Goal: Communication & Community: Answer question/provide support

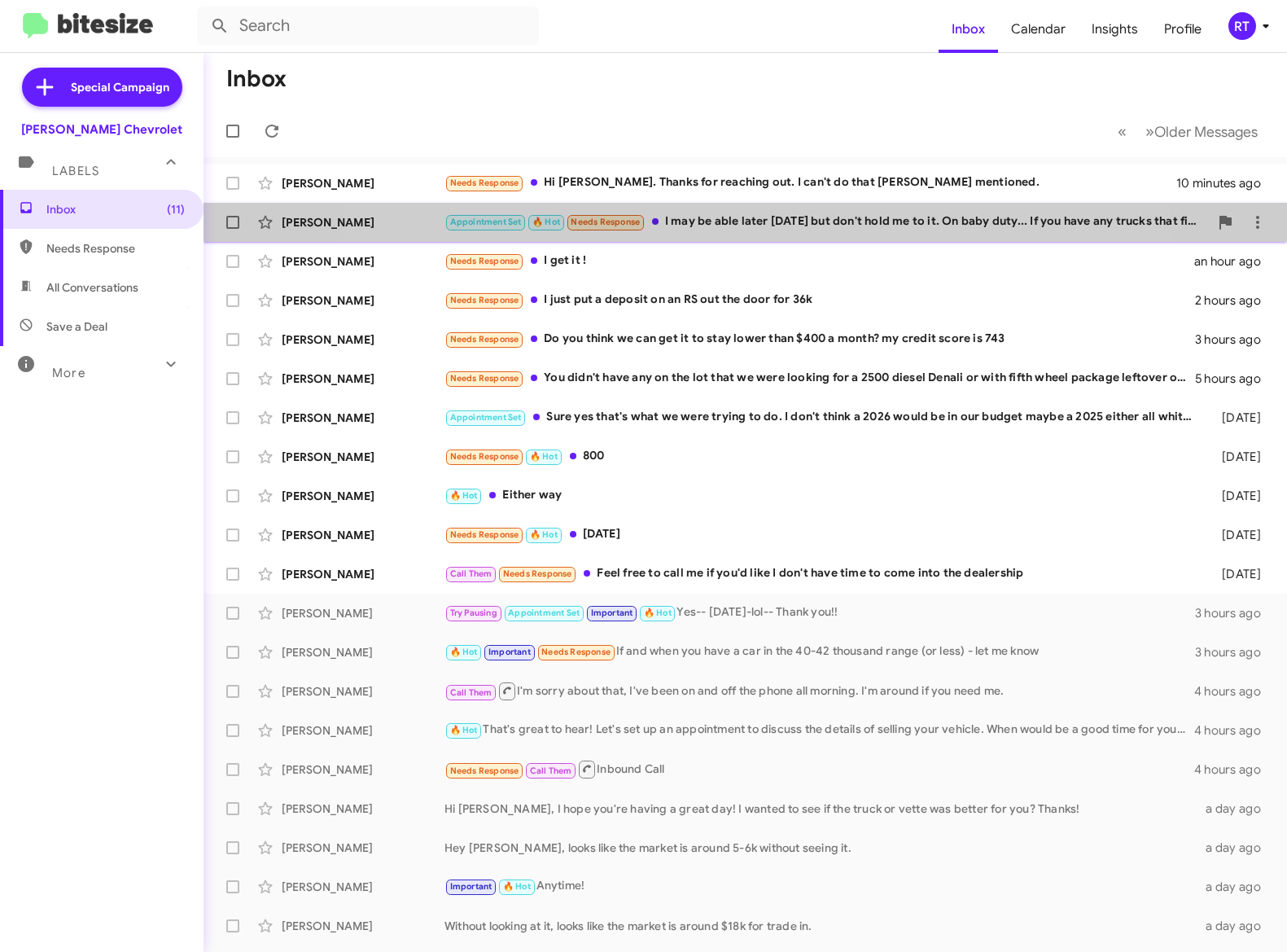
click at [711, 217] on div "Appointment Set 🔥 Hot Needs Response I may be able later today but don't hold m…" at bounding box center [827, 221] width 765 height 19
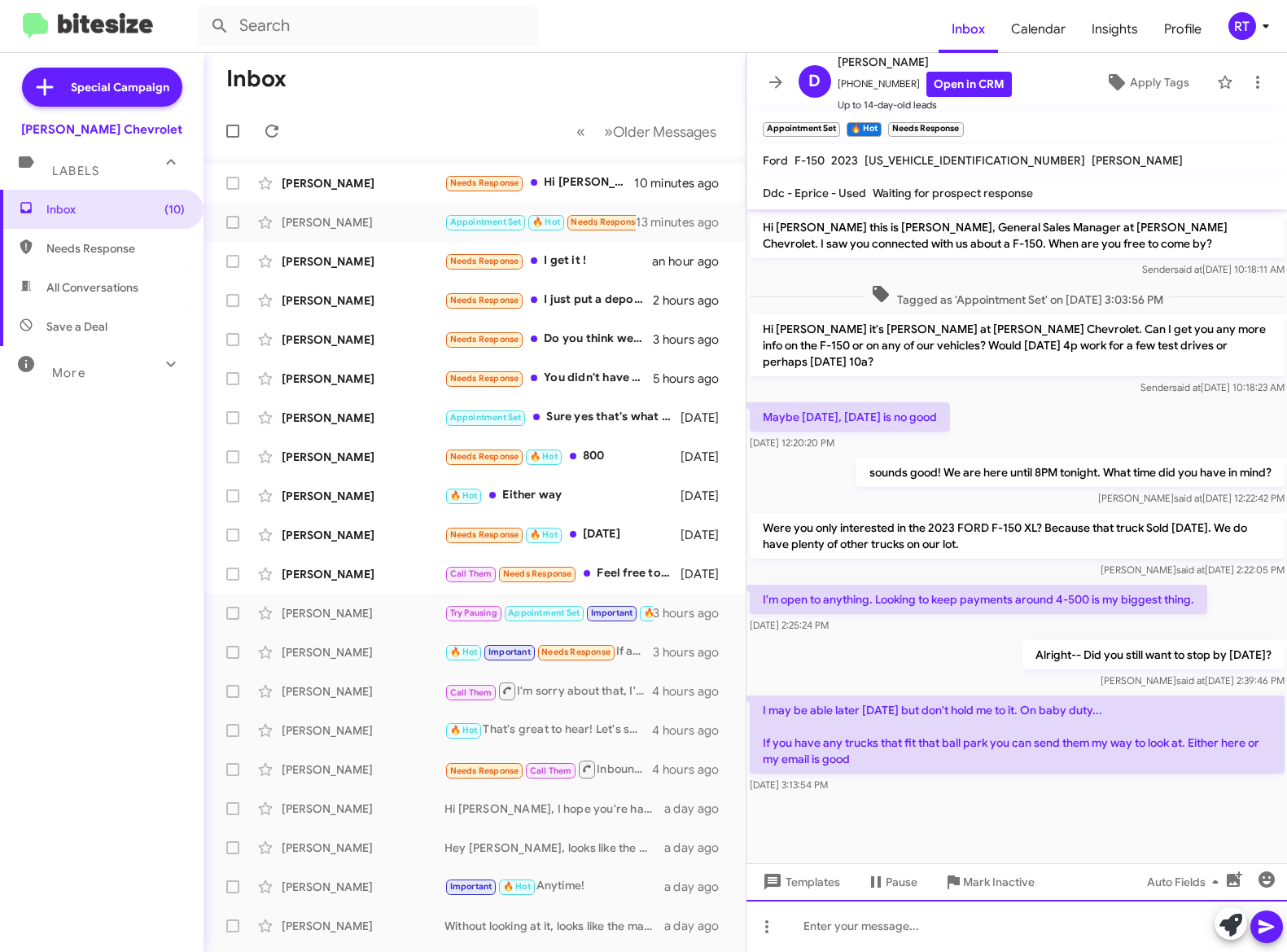
click at [817, 928] on div at bounding box center [1017, 925] width 542 height 52
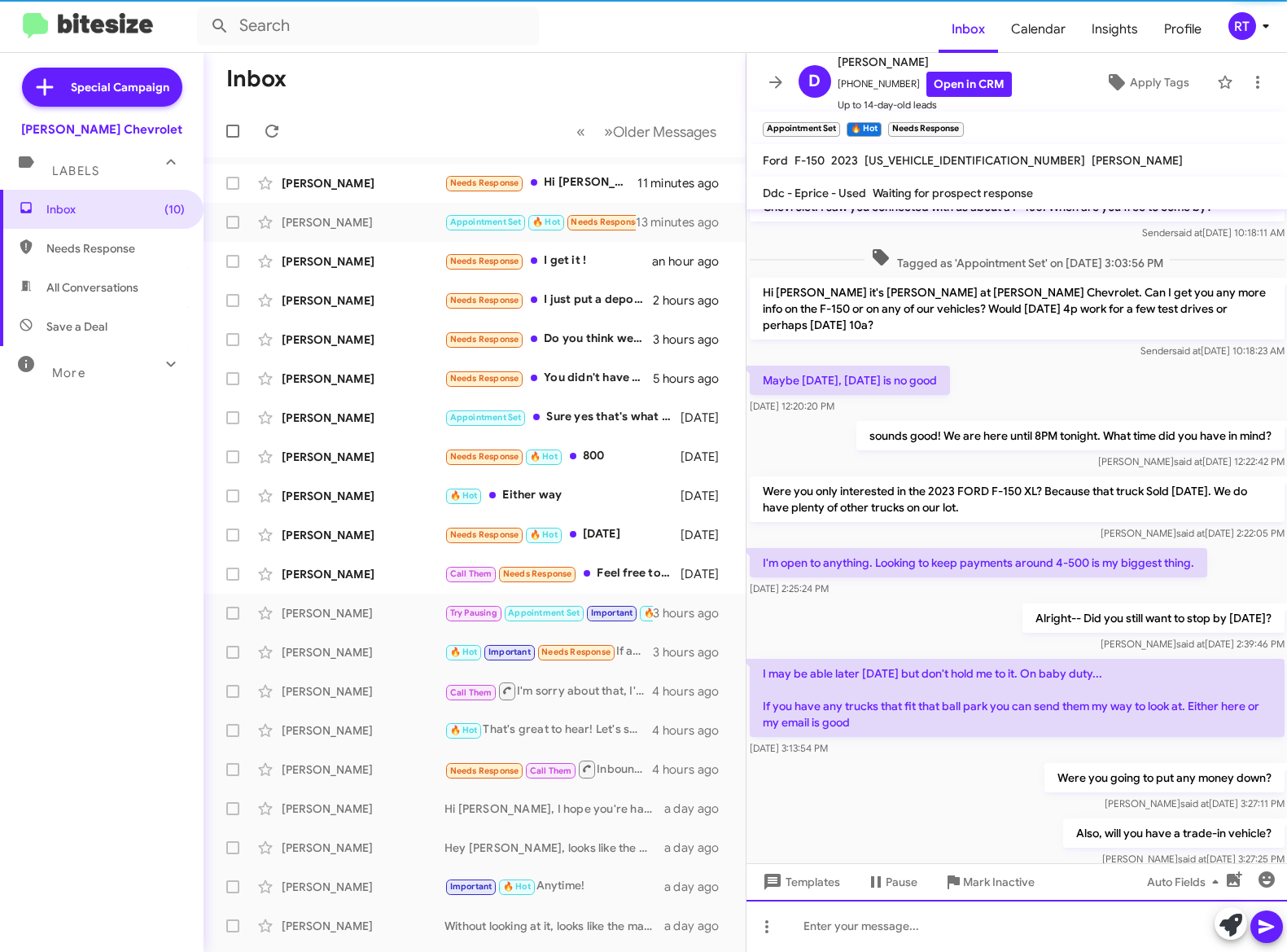
scroll to position [99, 0]
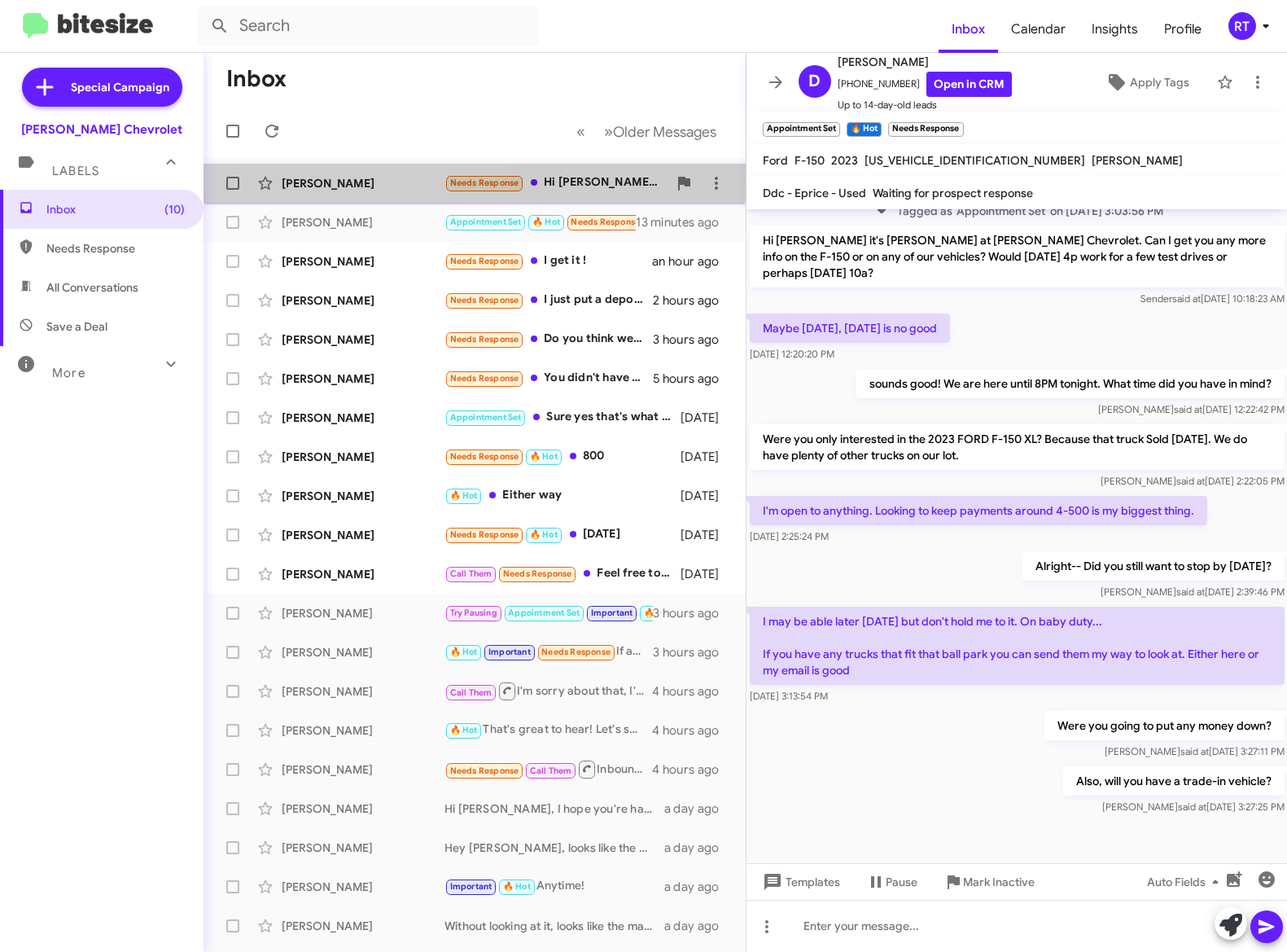
click at [316, 173] on div "Eric Palek Needs Response Hi Adam. Thanks for reaching out. I can't do that Pri…" at bounding box center [474, 182] width 516 height 32
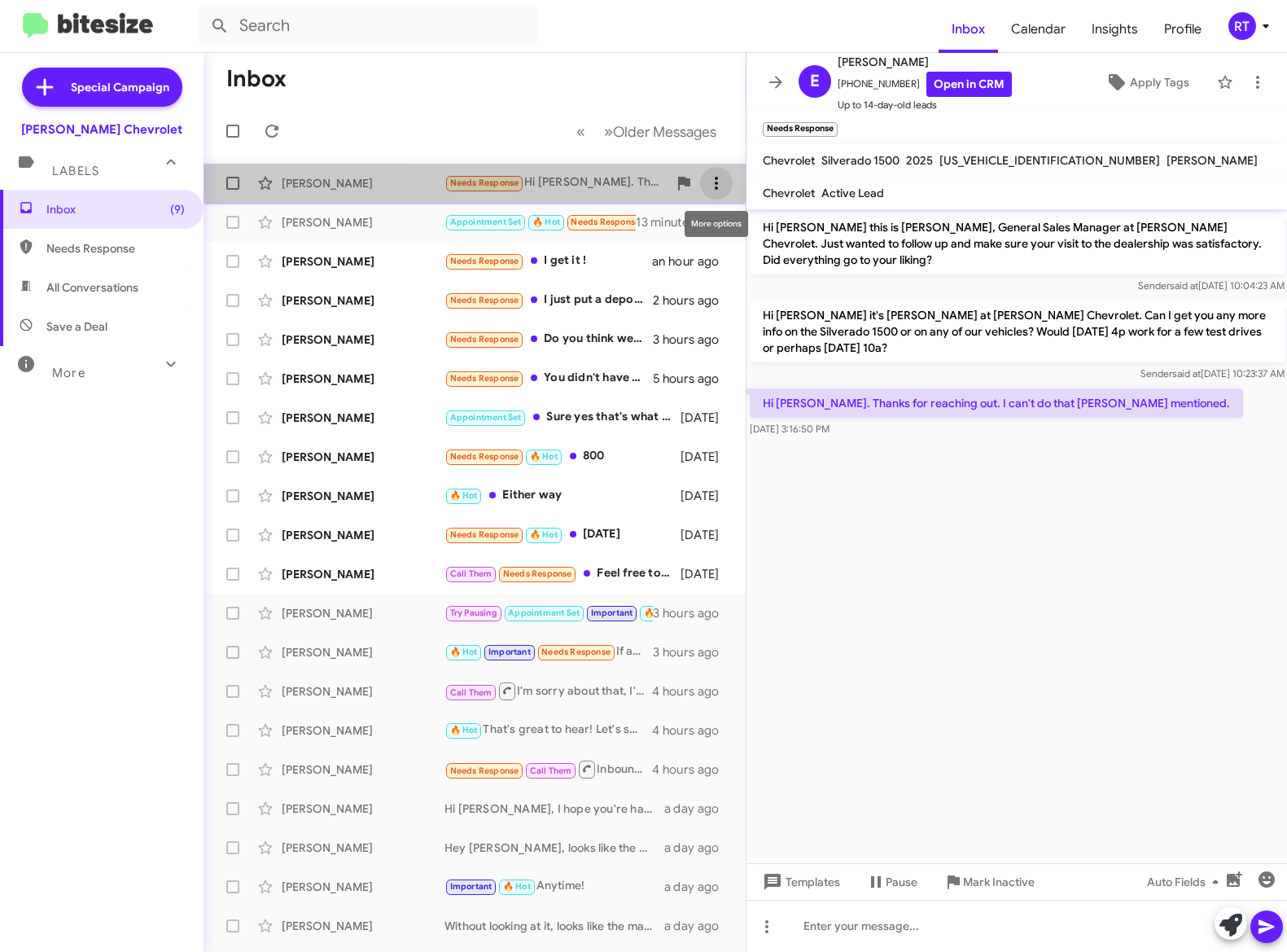
click at [712, 186] on icon at bounding box center [716, 183] width 20 height 20
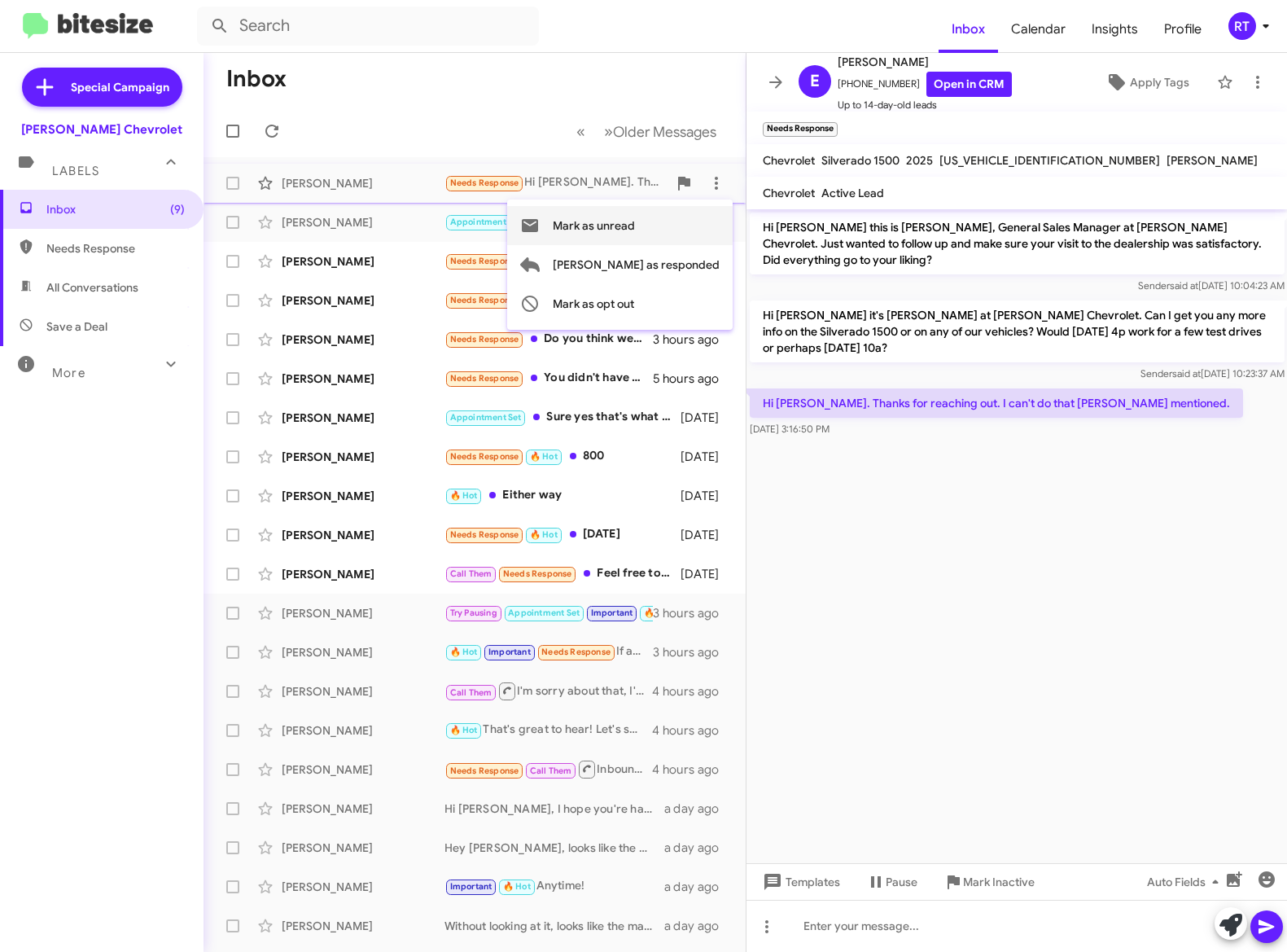
click at [635, 225] on span "Mark as unread" at bounding box center [594, 225] width 82 height 39
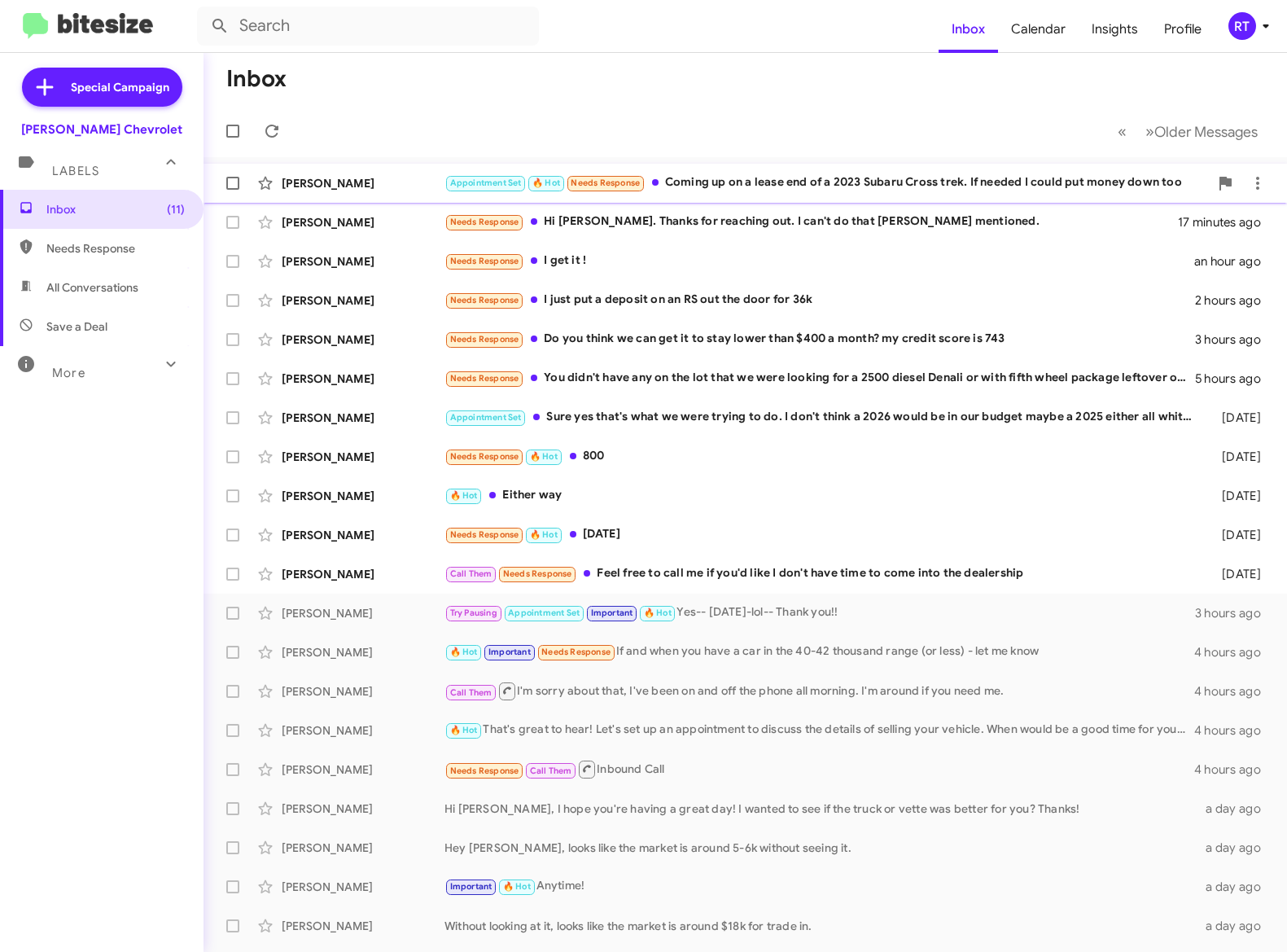
click at [716, 173] on div "Appointment Set 🔥 Hot Needs Response Coming up on a lease end of a 2023 Subaru …" at bounding box center [827, 182] width 765 height 19
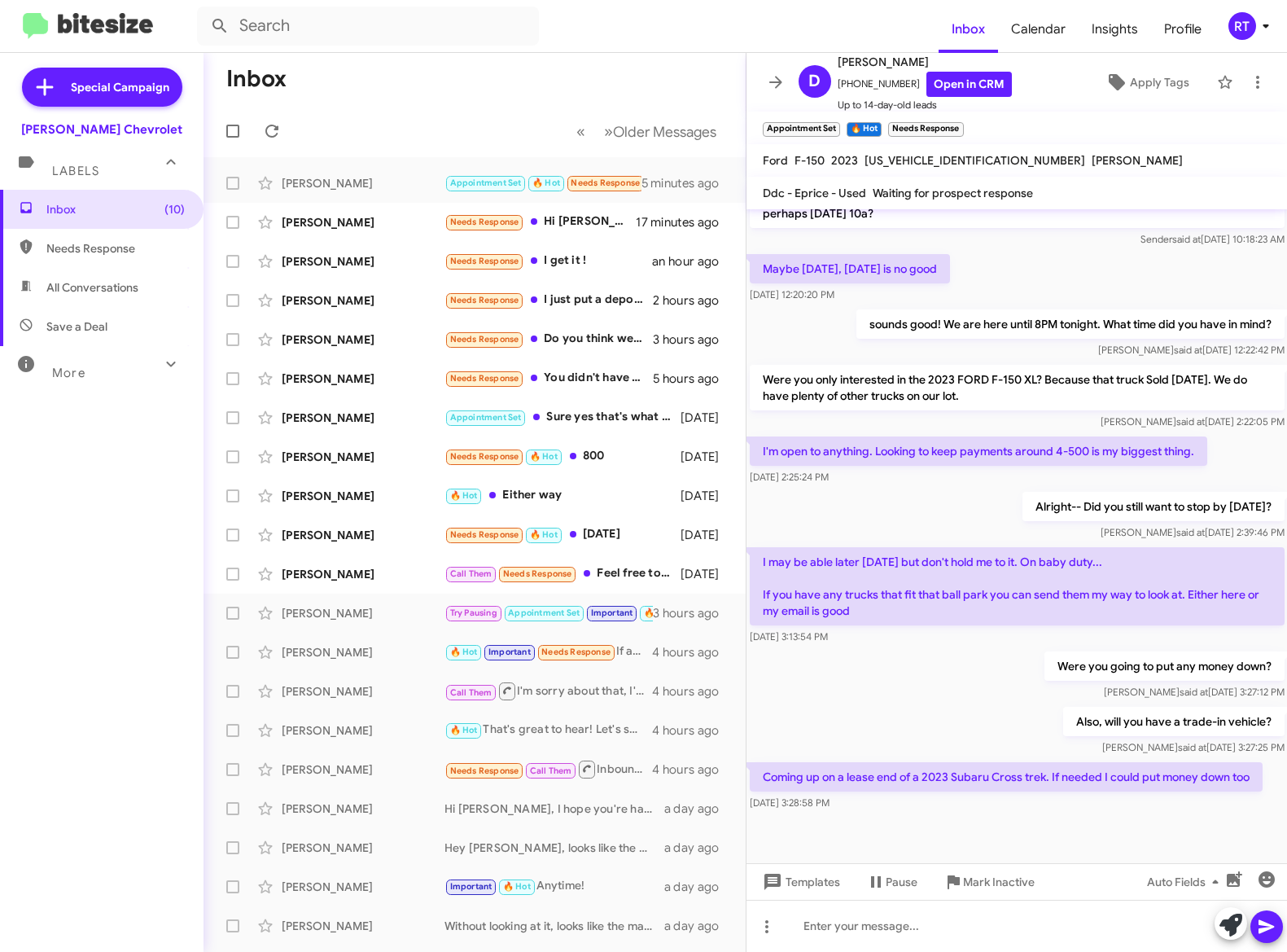
scroll to position [161, 0]
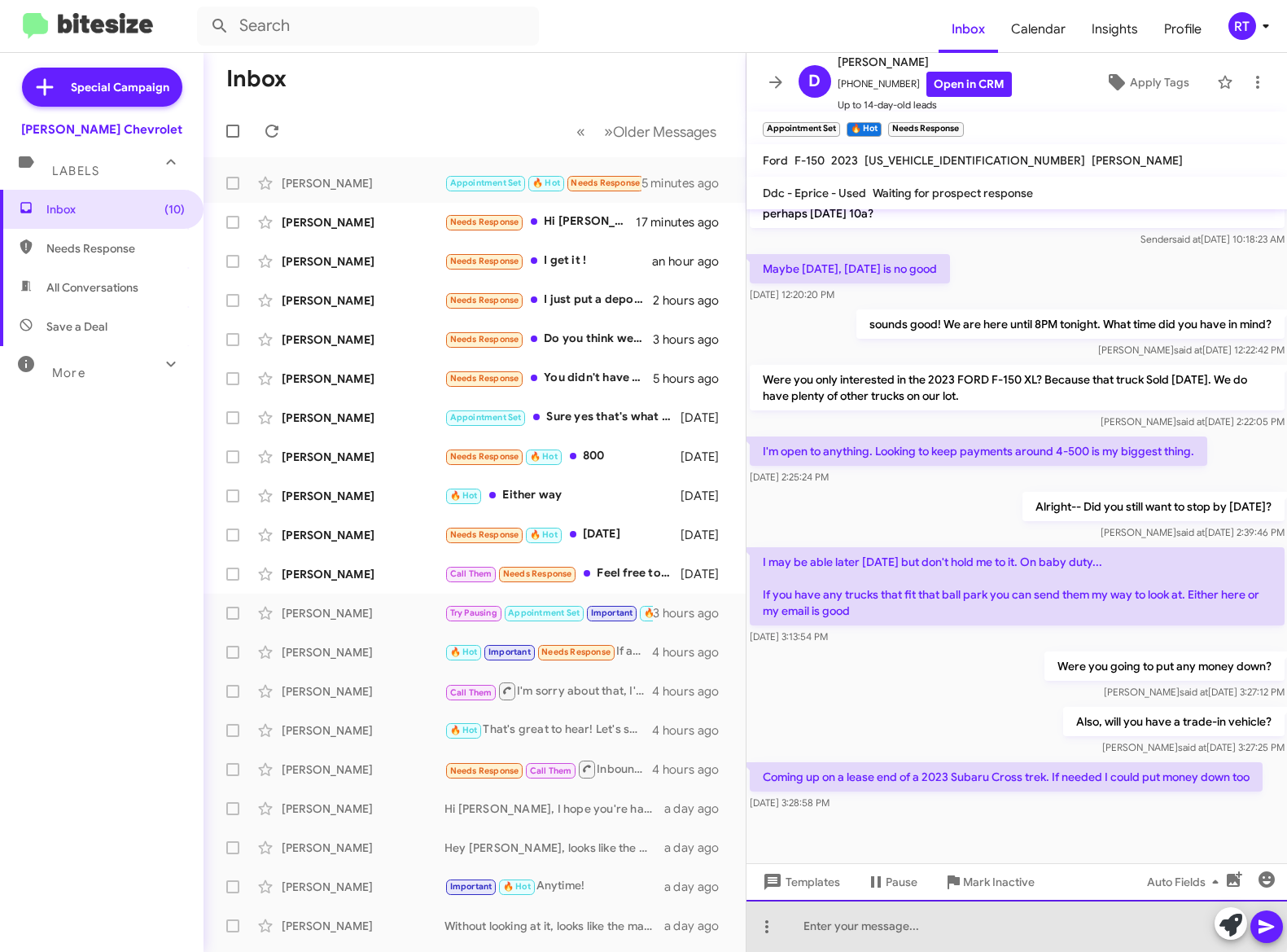
click at [828, 922] on div at bounding box center [1017, 925] width 542 height 52
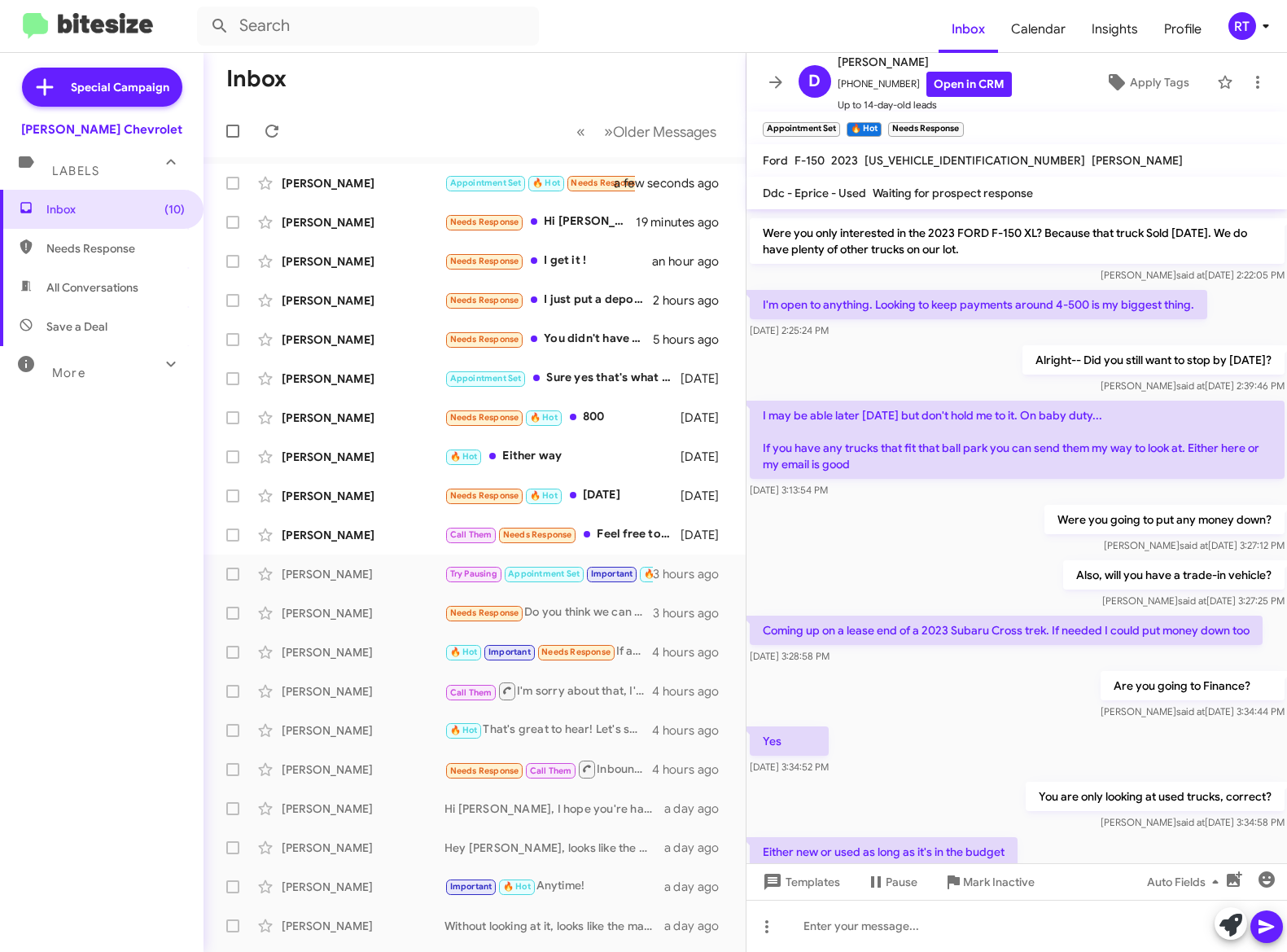
scroll to position [407, 0]
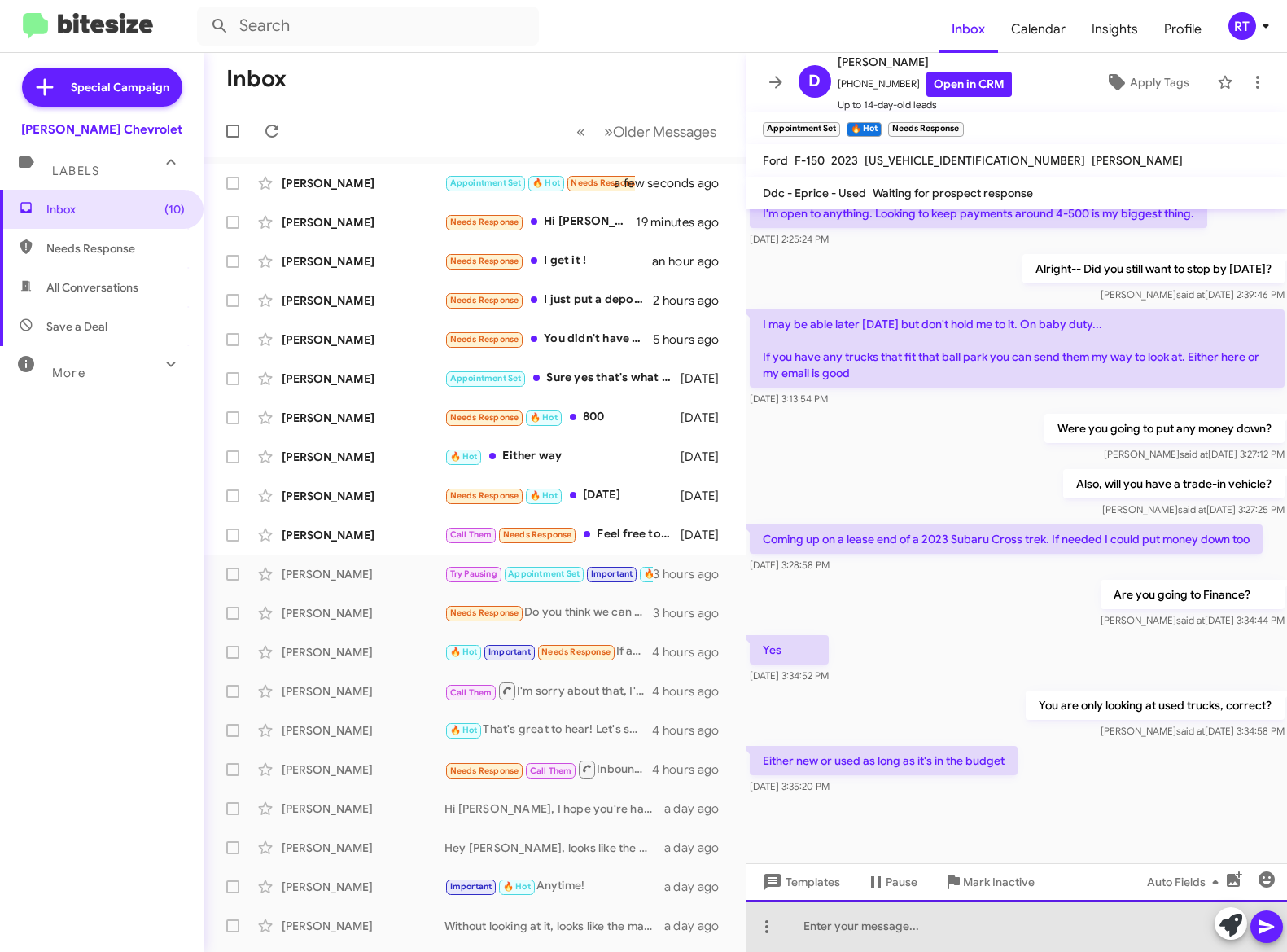
click at [830, 928] on div at bounding box center [1017, 925] width 542 height 52
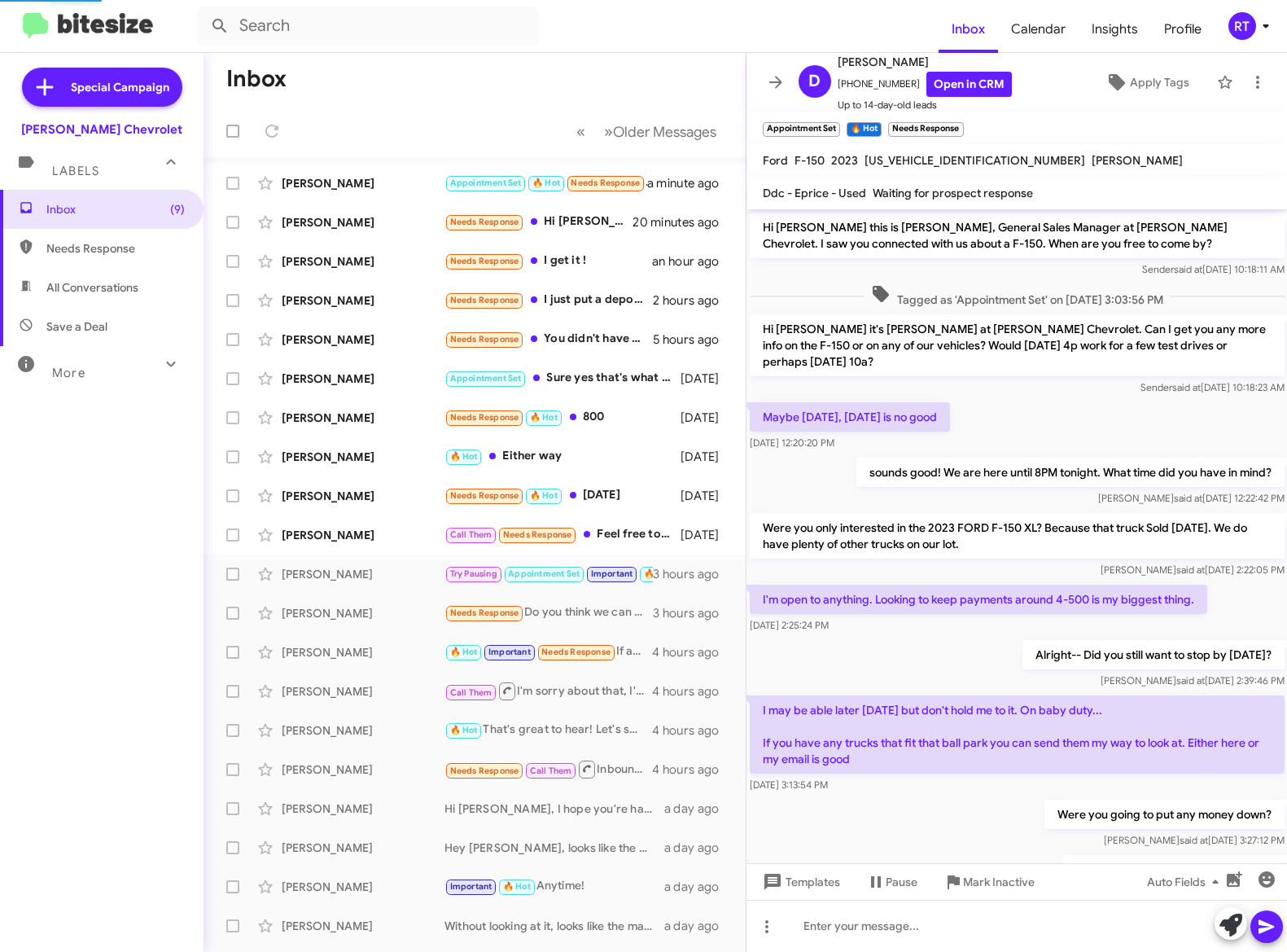
scroll to position [532, 0]
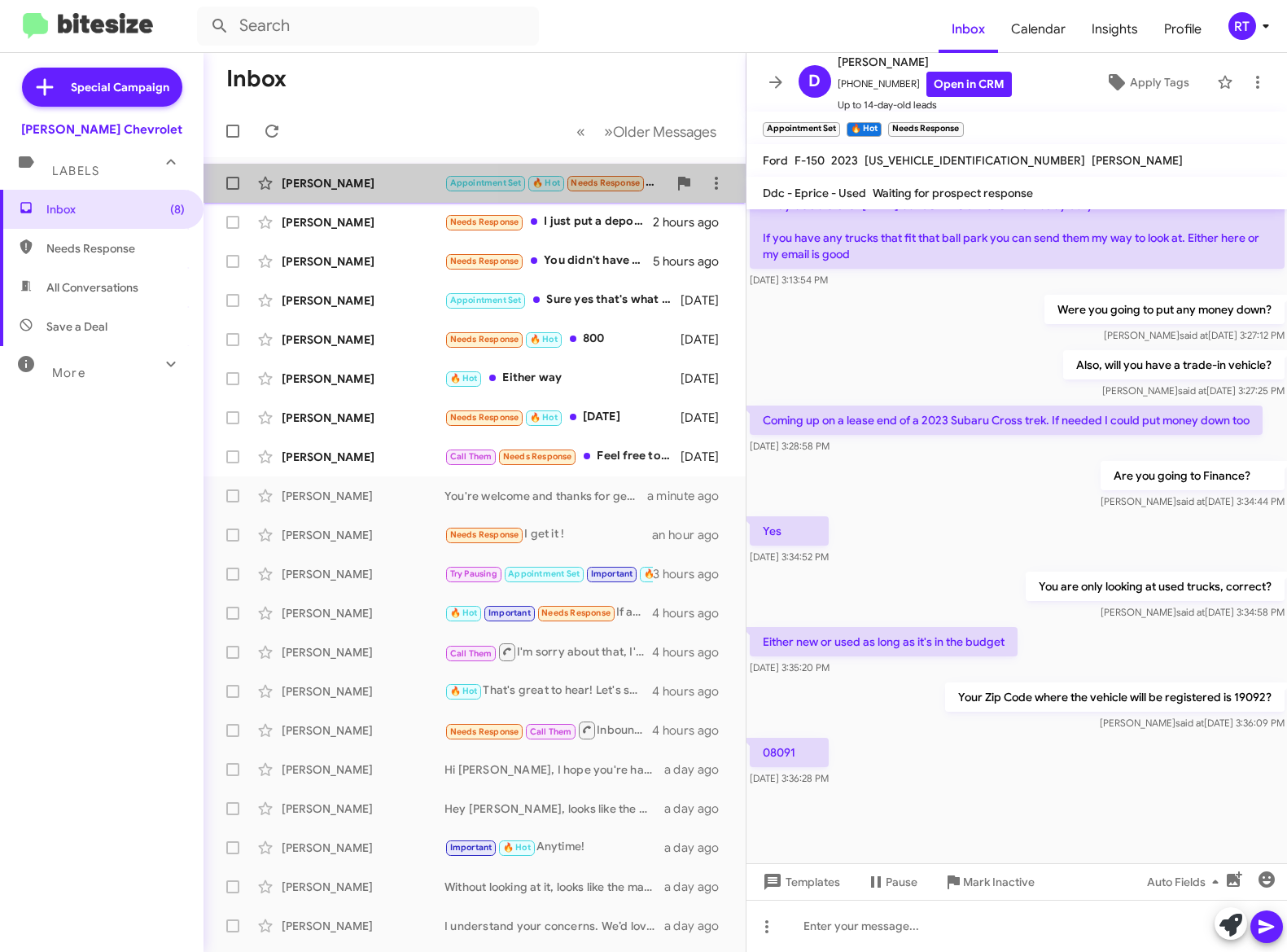
click at [311, 191] on div "Dan Matthews Appointment Set 🔥 Hot Needs Response 08091 a minute ago" at bounding box center [474, 182] width 516 height 32
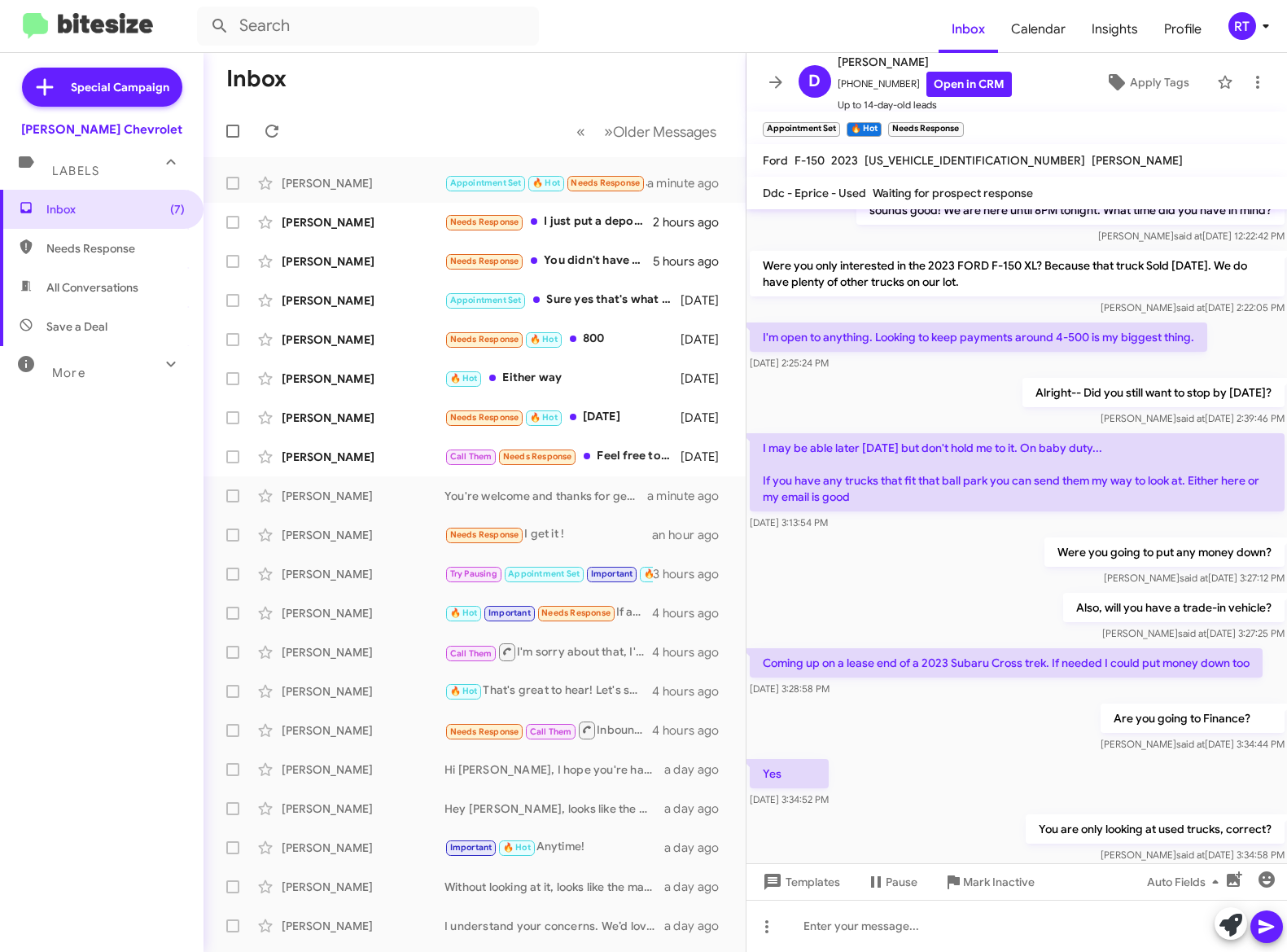
scroll to position [451, 0]
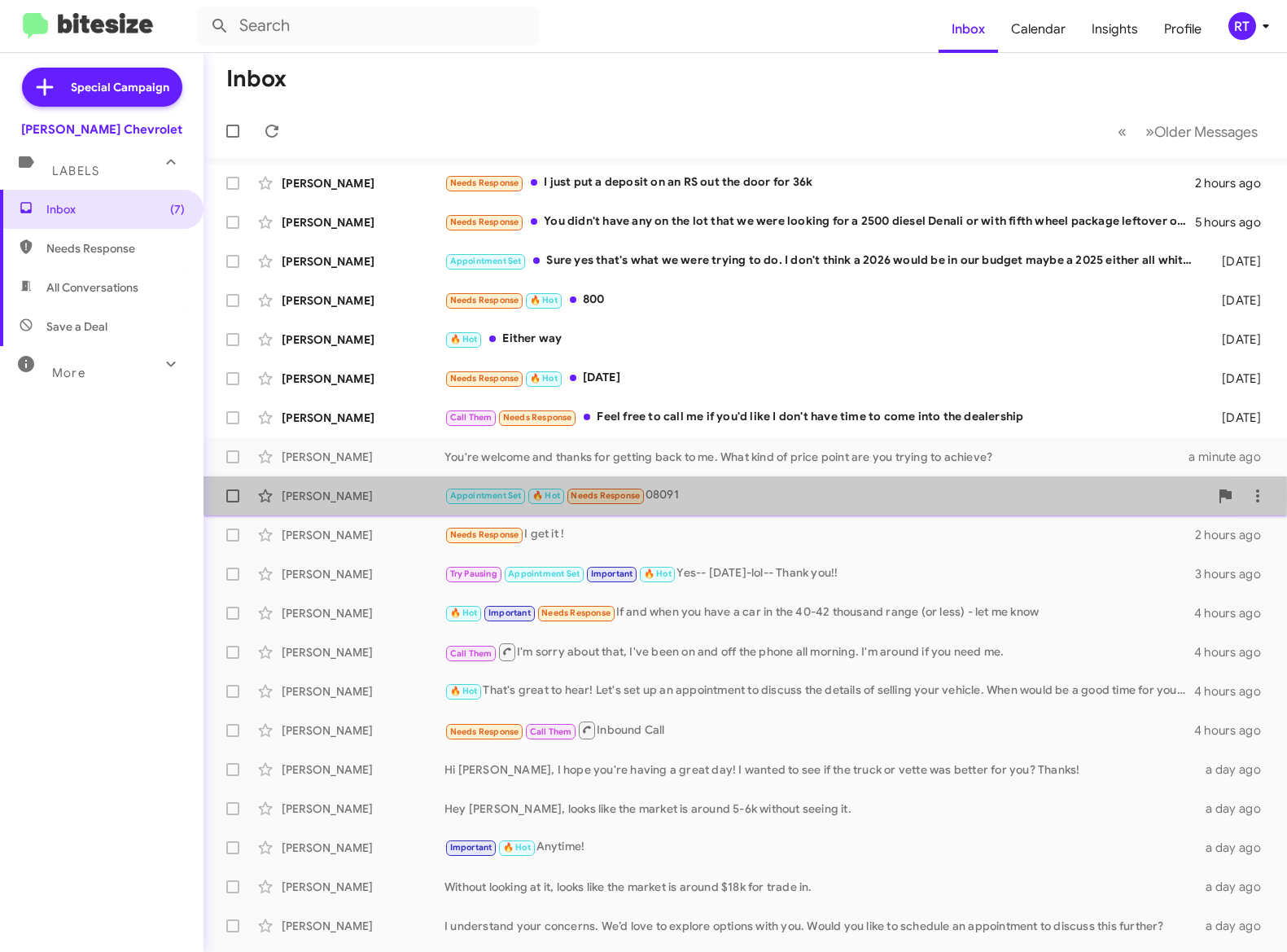
click at [330, 497] on div "[PERSON_NAME]" at bounding box center [363, 496] width 163 height 17
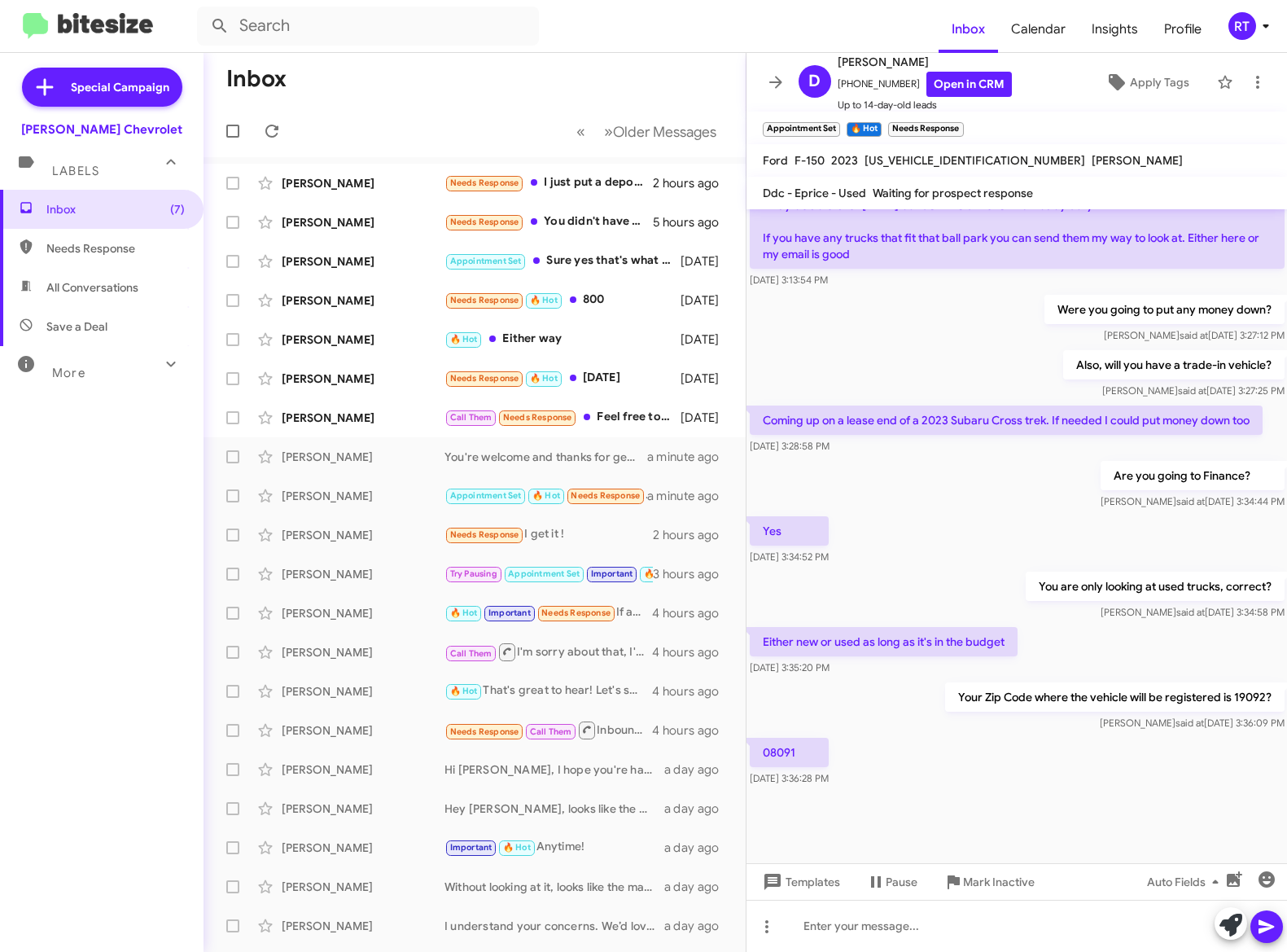
scroll to position [532, 0]
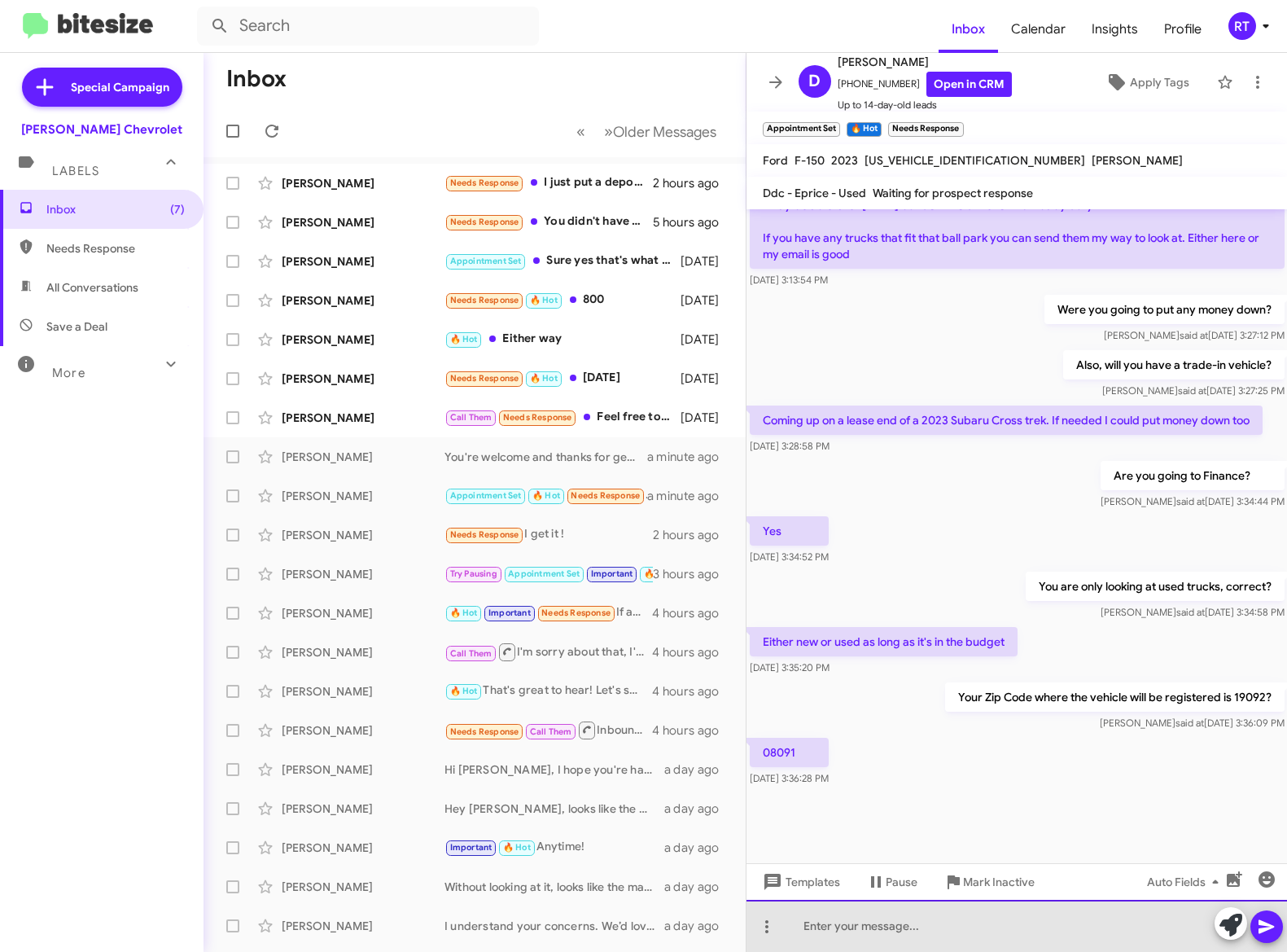
click at [809, 927] on div at bounding box center [1017, 925] width 542 height 52
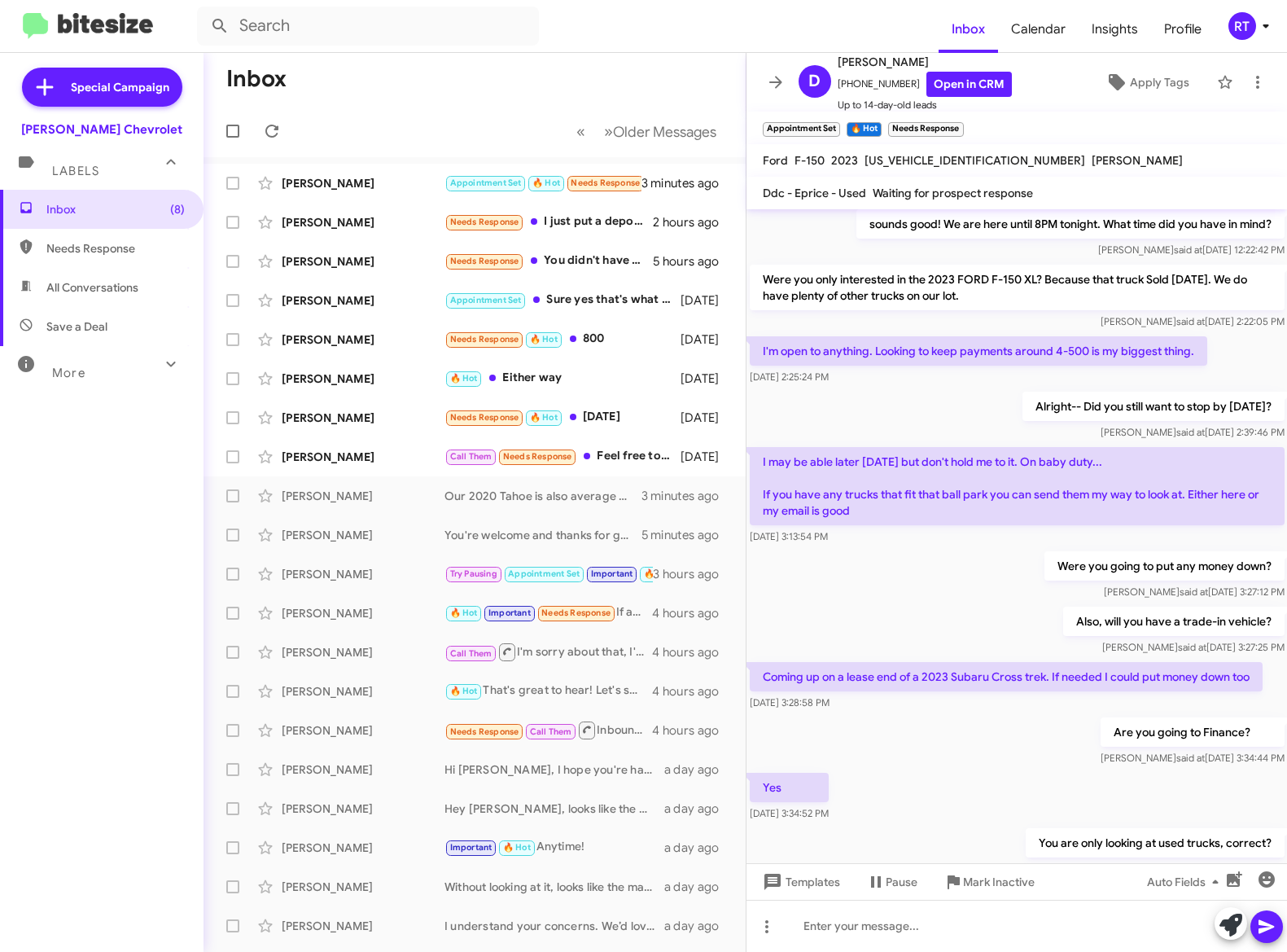
scroll to position [655, 0]
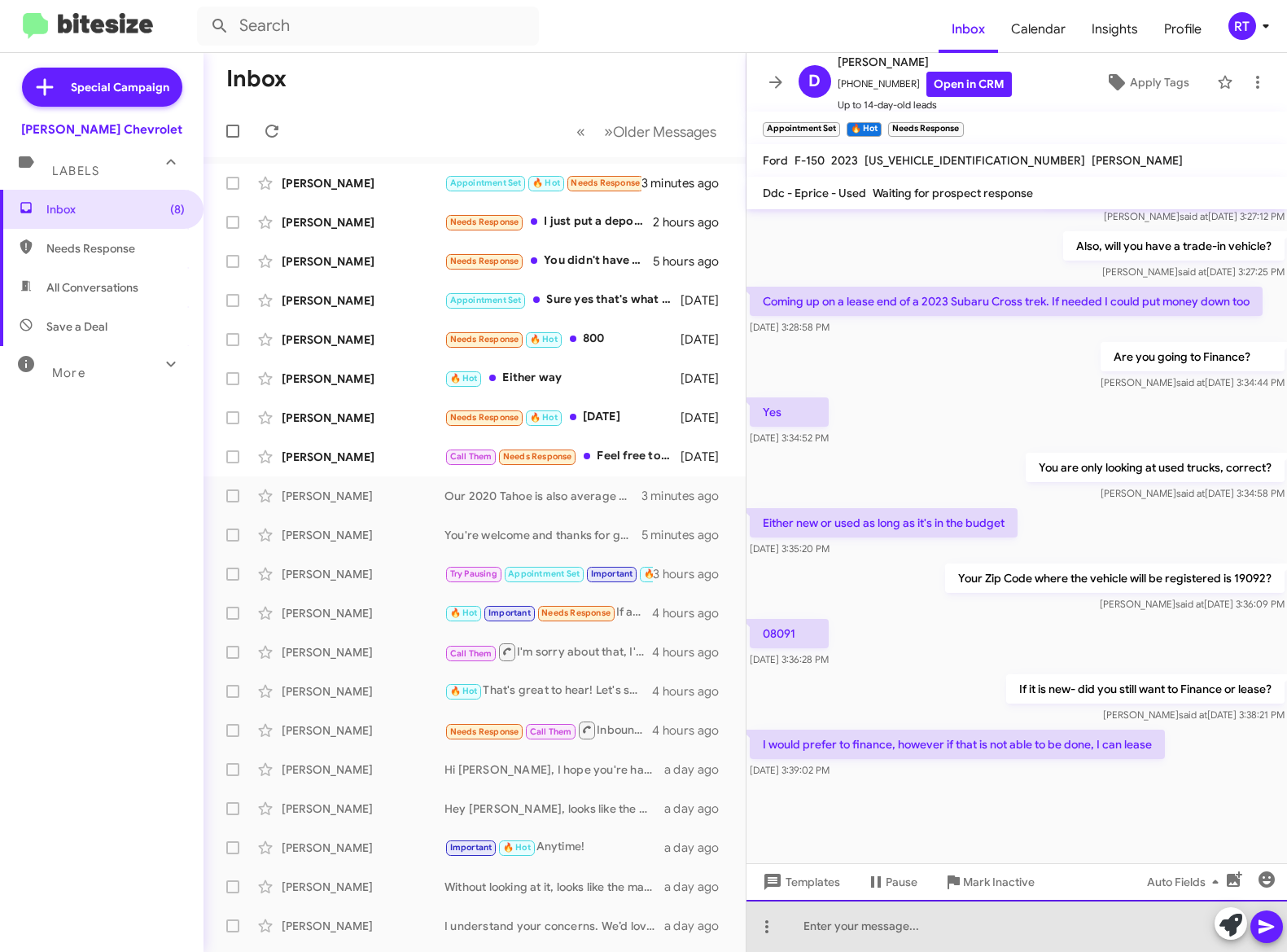
click at [803, 928] on div at bounding box center [1017, 925] width 542 height 52
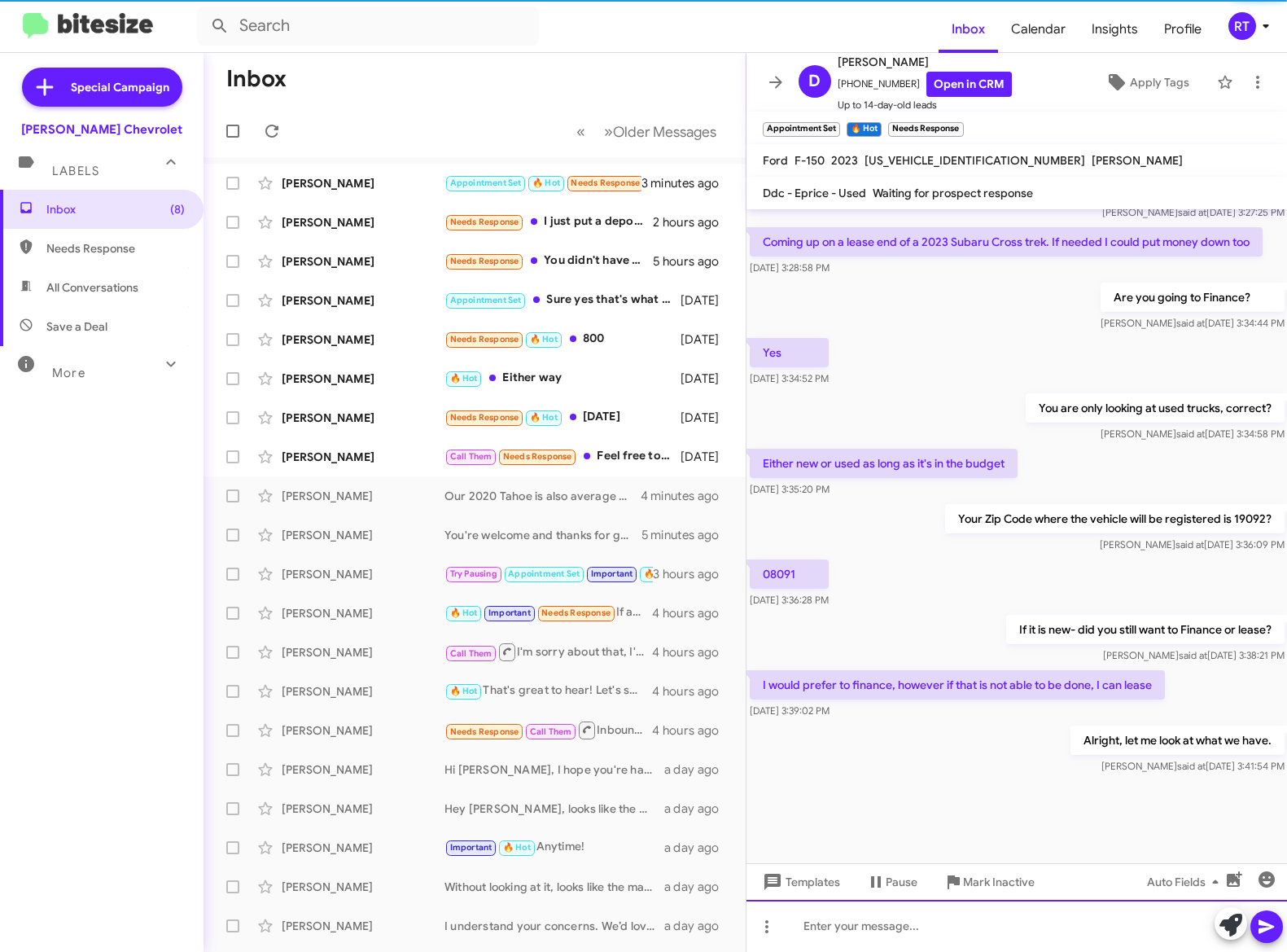
scroll to position [717, 0]
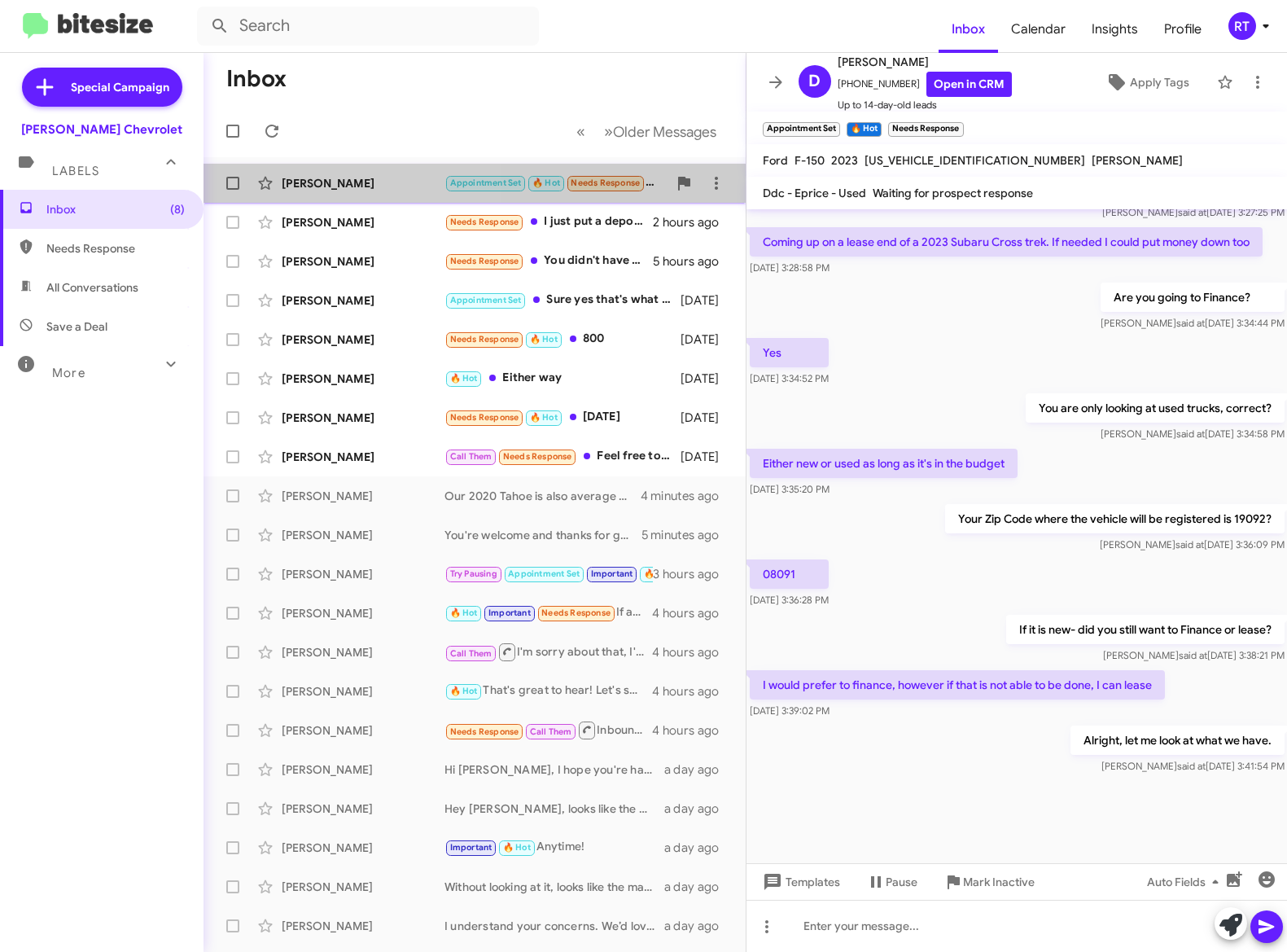
click at [313, 191] on div "[PERSON_NAME]" at bounding box center [363, 183] width 163 height 17
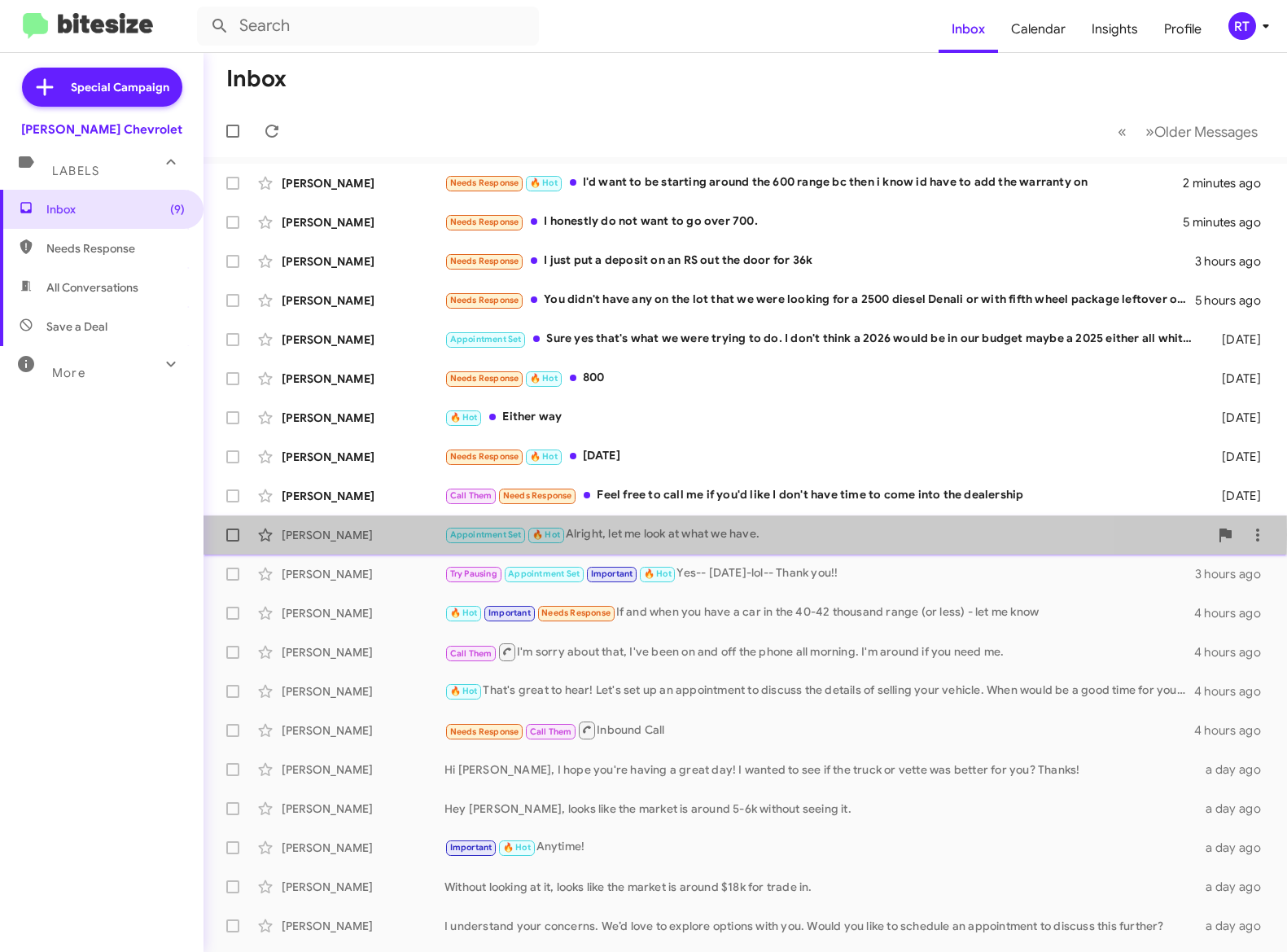
click at [373, 534] on div "[PERSON_NAME]" at bounding box center [363, 535] width 163 height 17
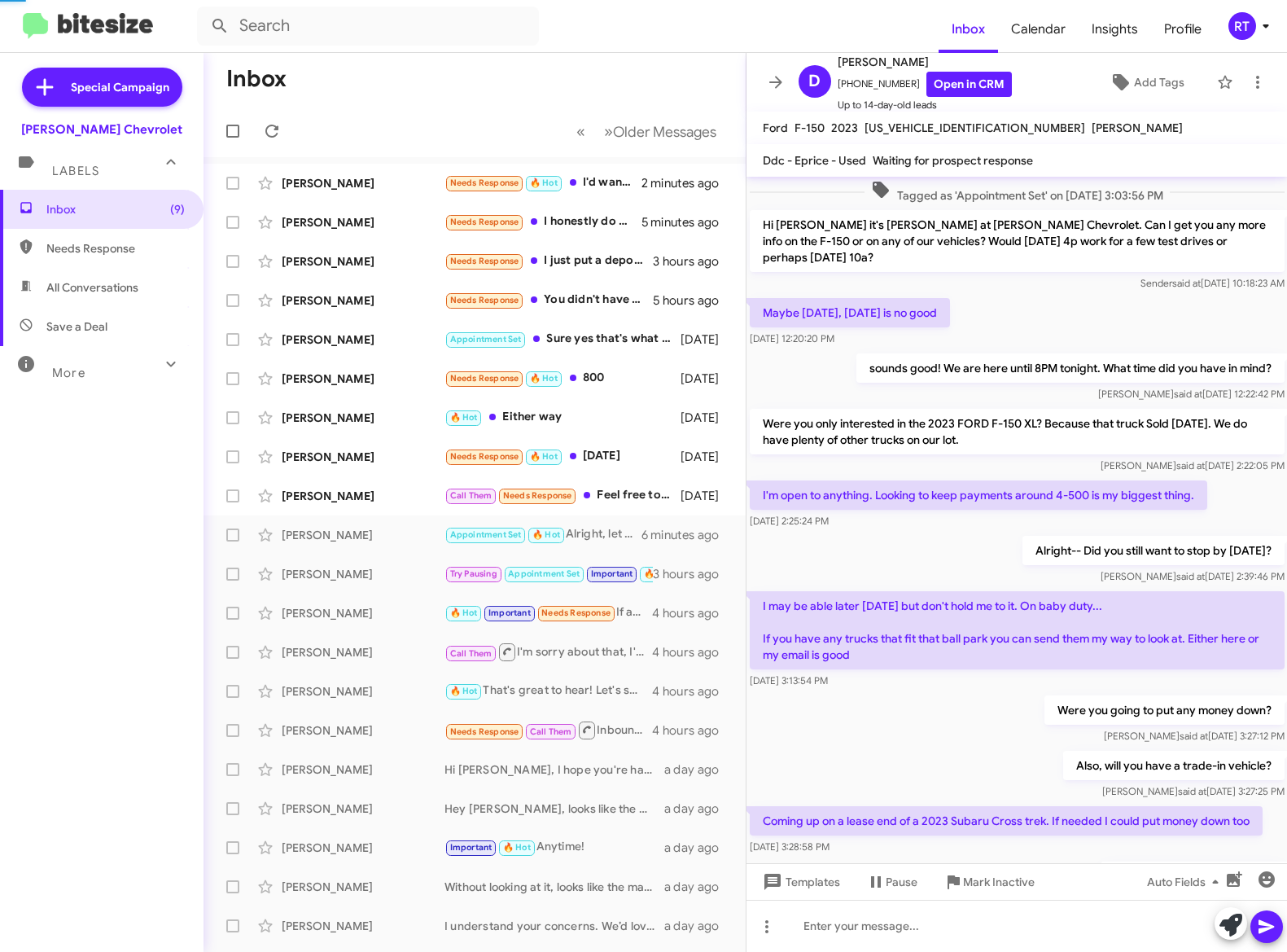
scroll to position [606, 0]
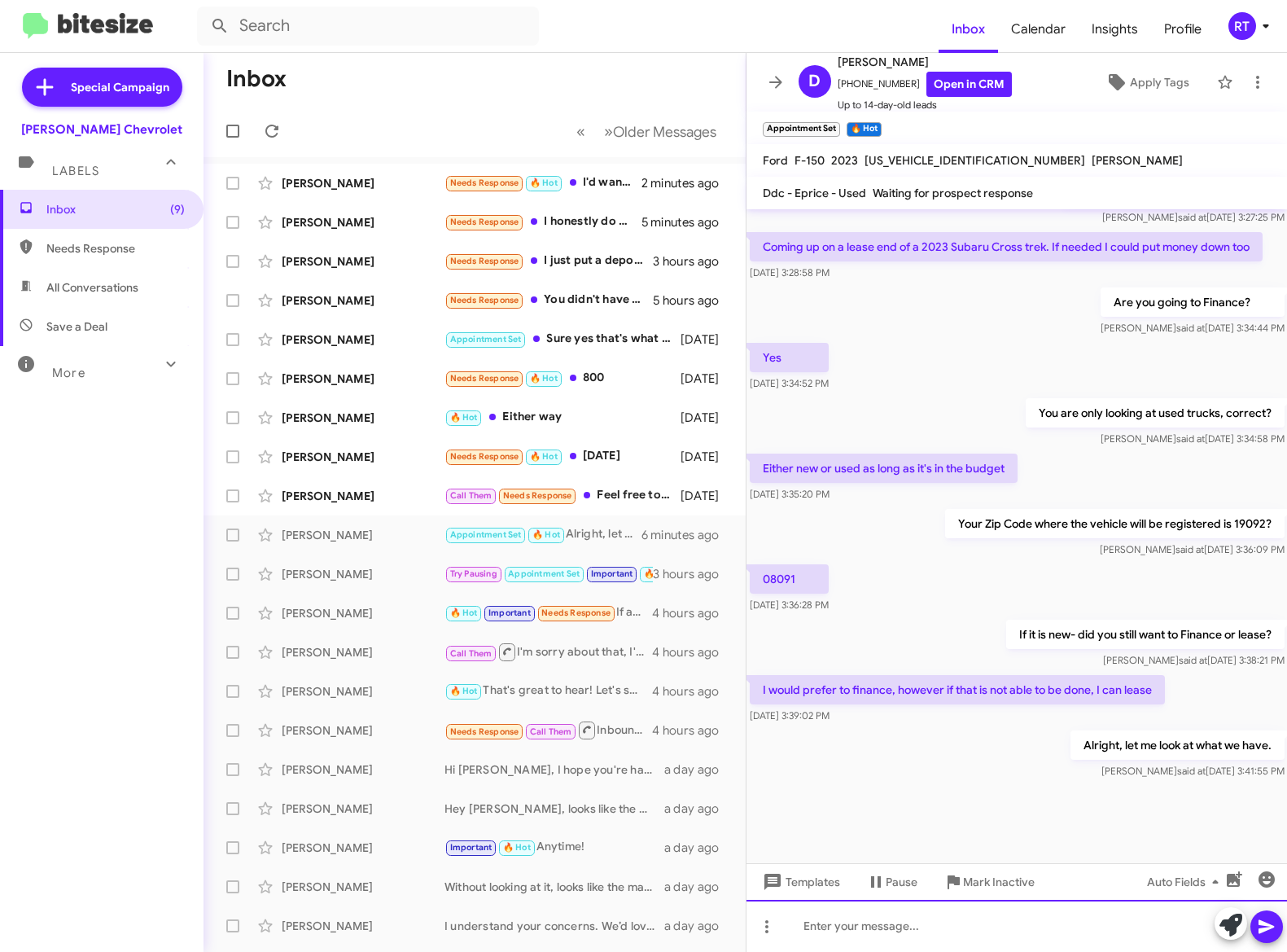
click at [834, 927] on div at bounding box center [1017, 925] width 542 height 52
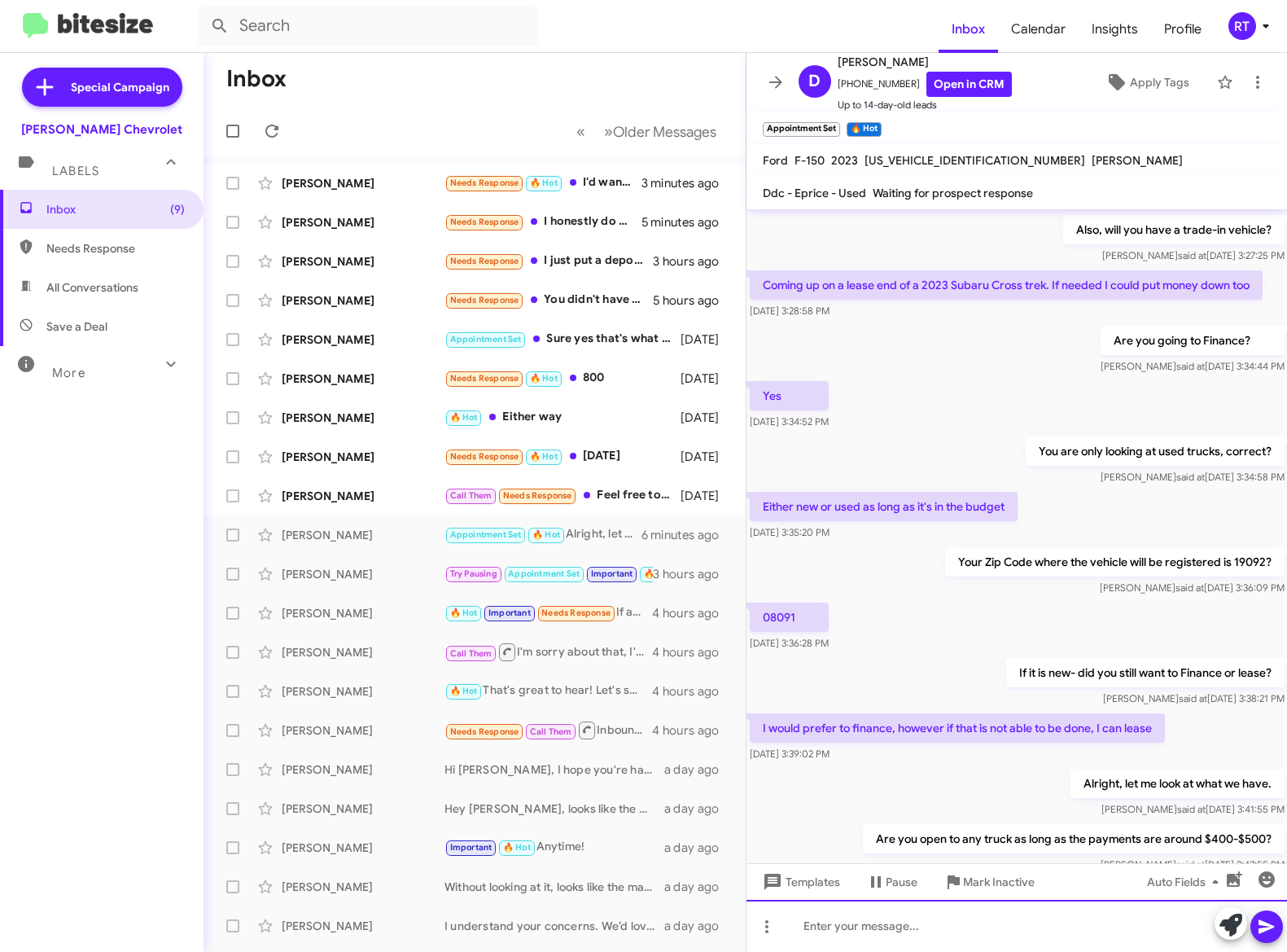
scroll to position [779, 0]
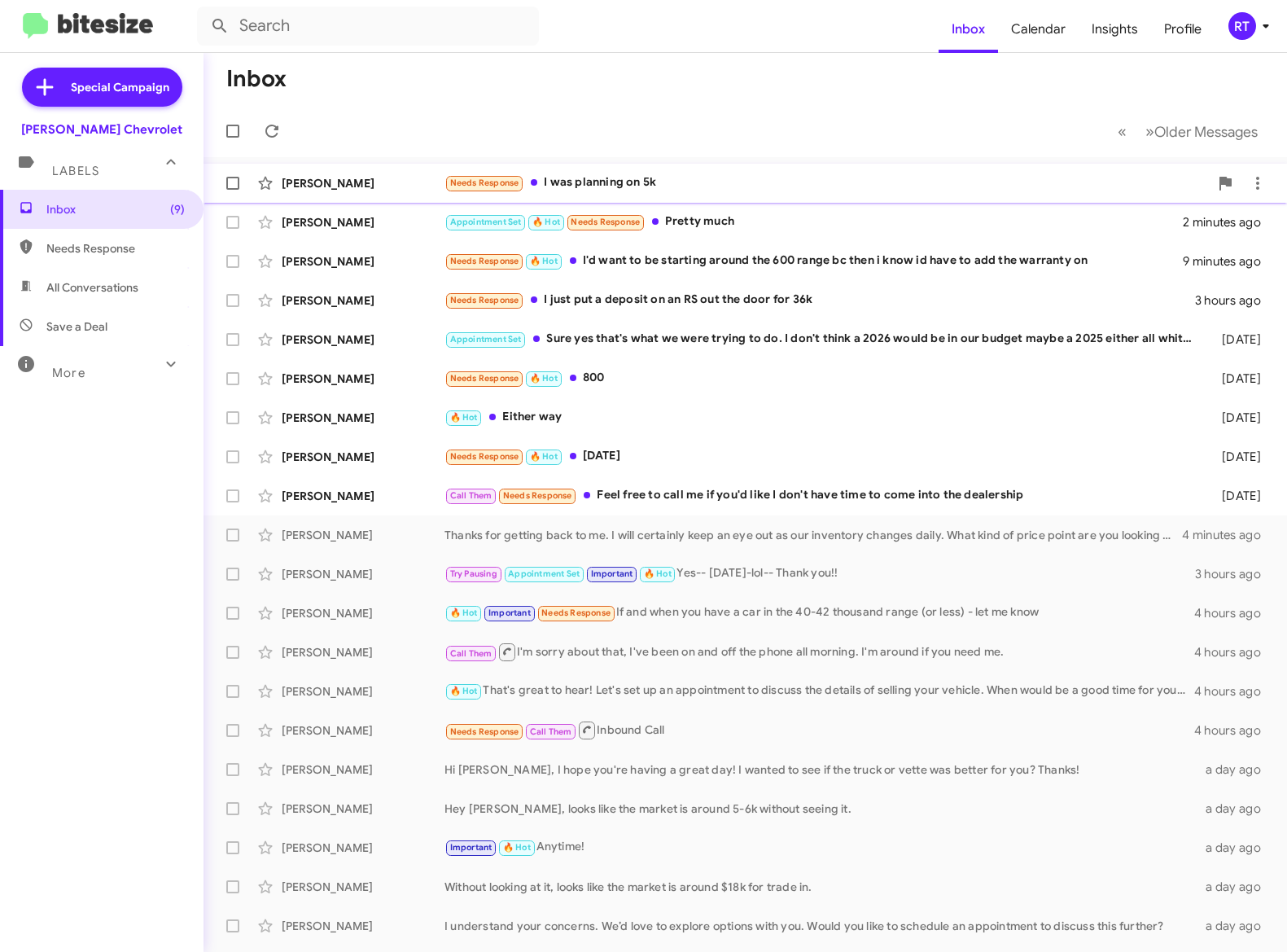
click at [332, 182] on div "[PERSON_NAME]" at bounding box center [363, 183] width 163 height 17
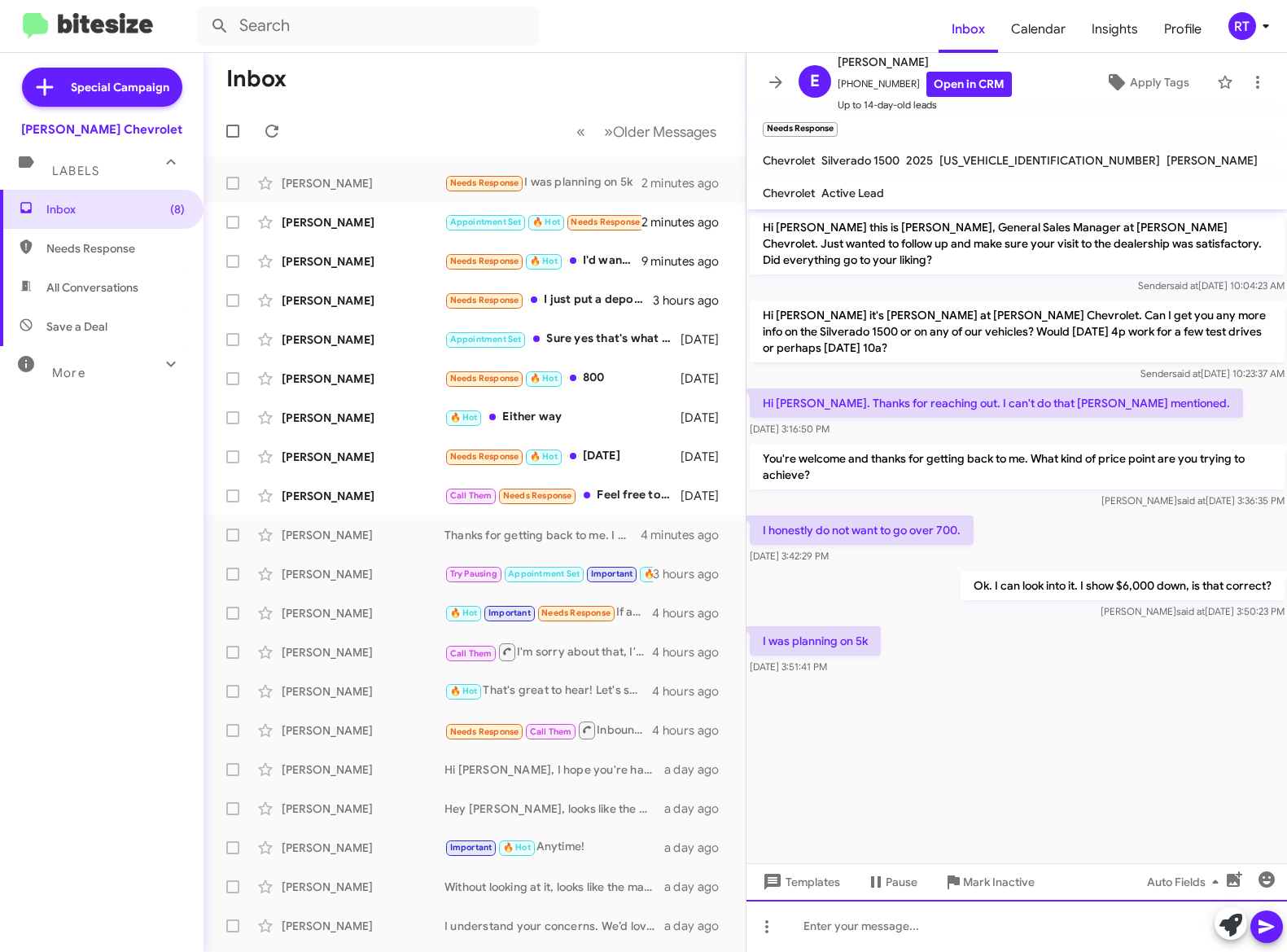
click at [798, 923] on div at bounding box center [1017, 925] width 542 height 52
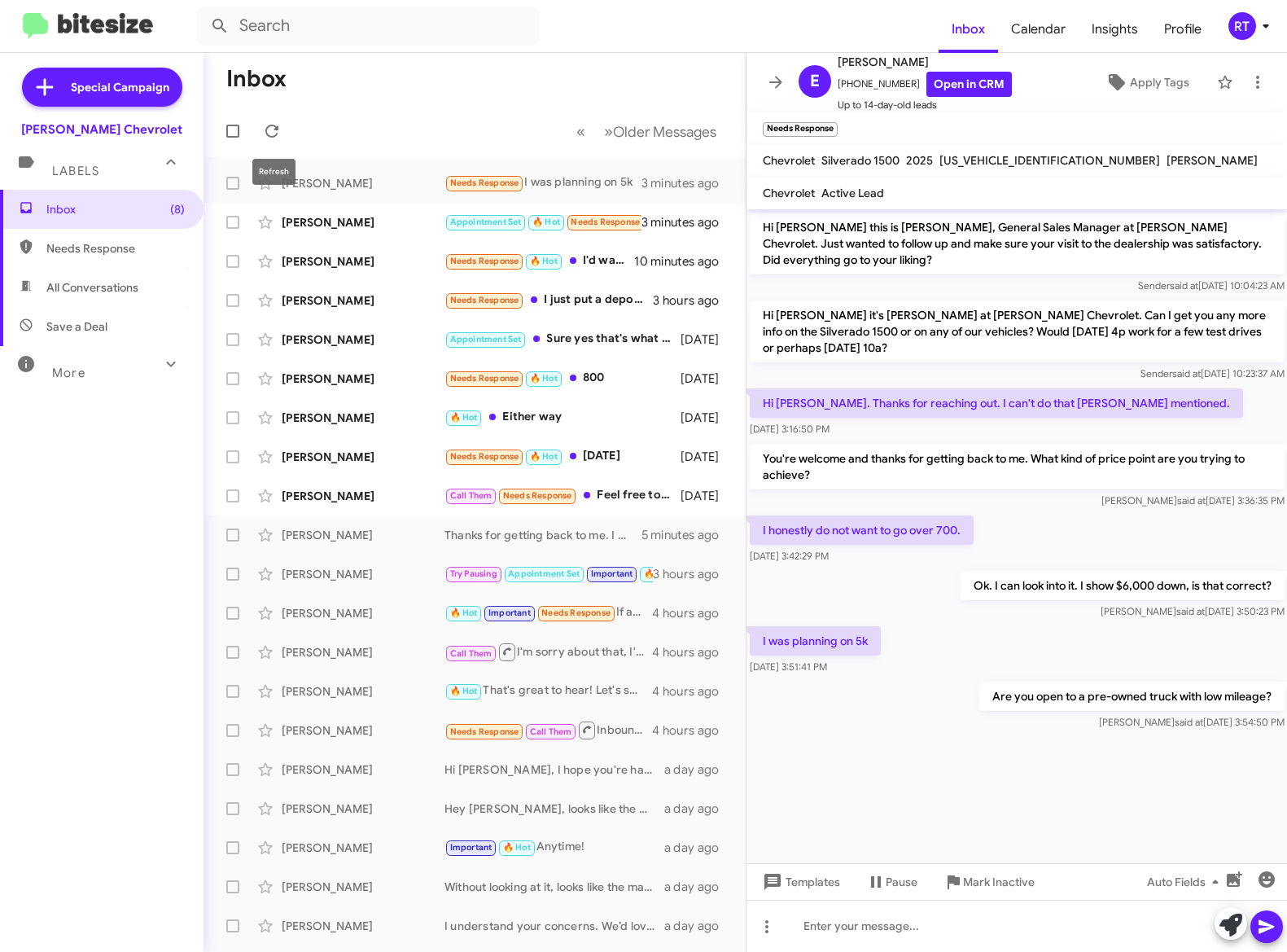
click at [305, 184] on mat-tooltip-component "Refresh" at bounding box center [273, 171] width 66 height 49
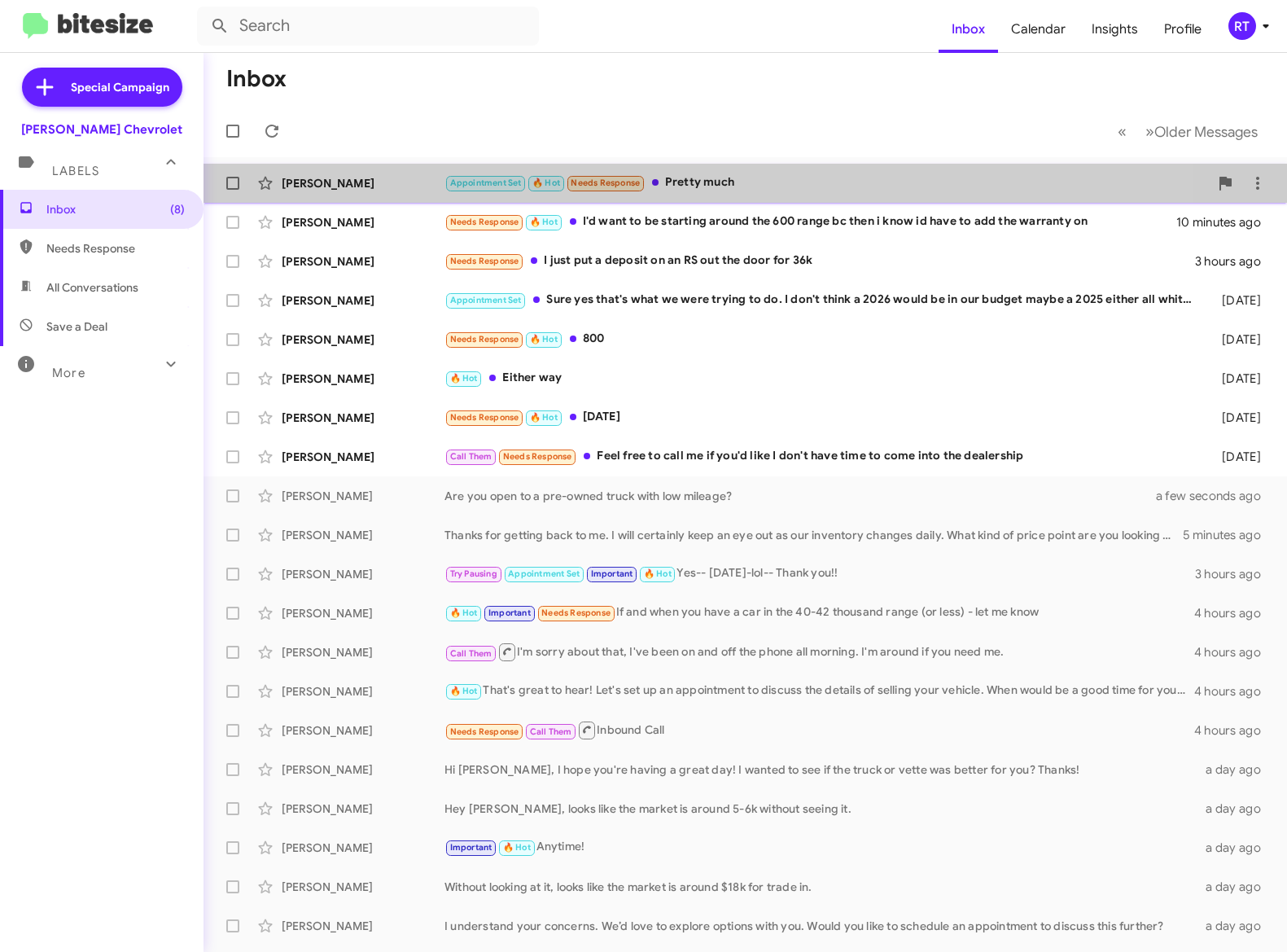
click at [310, 193] on div "Dan Matthews Appointment Set 🔥 Hot Needs Response Pretty much 4 minutes ago" at bounding box center [745, 182] width 1058 height 32
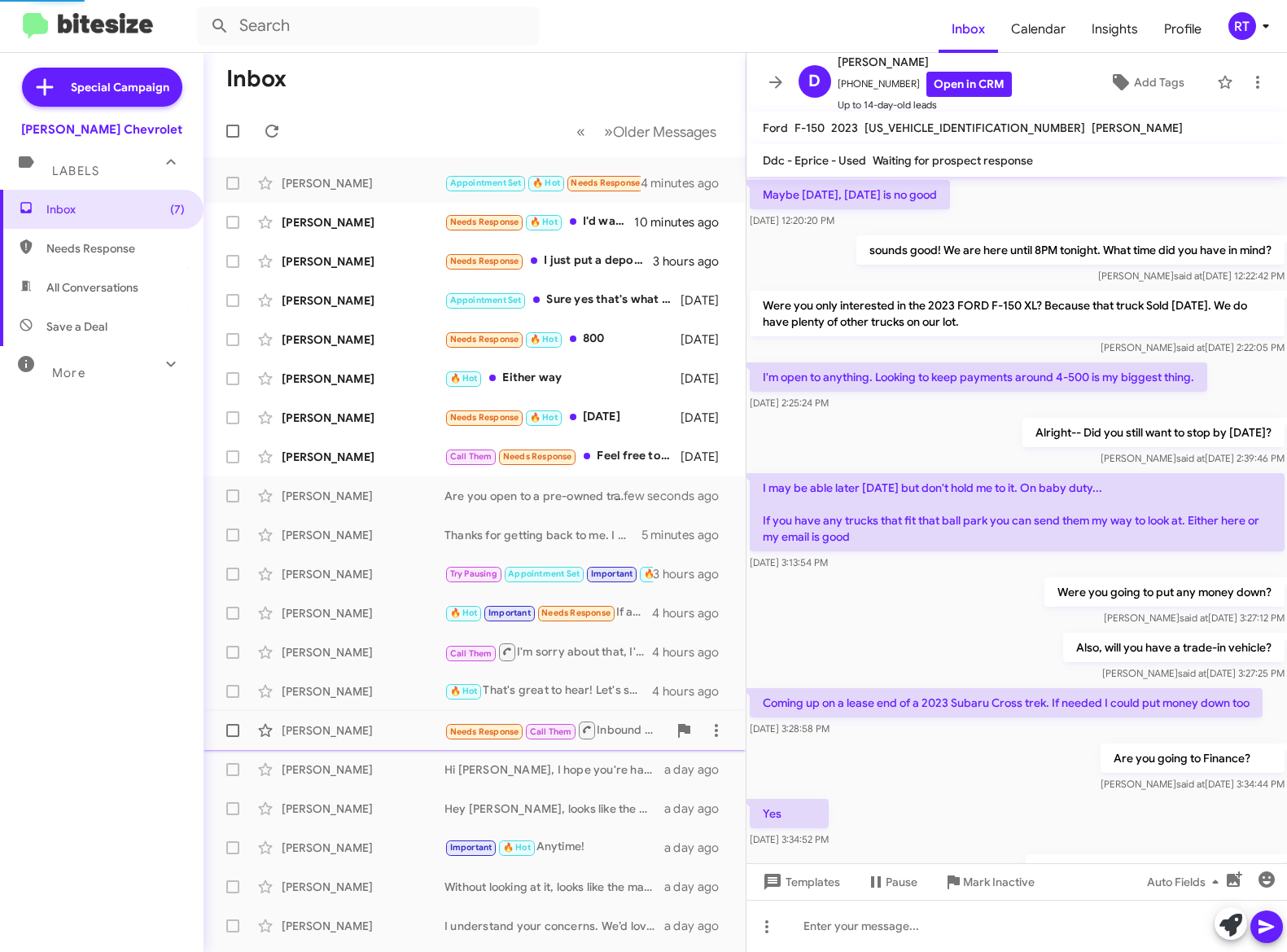
scroll to position [616, 0]
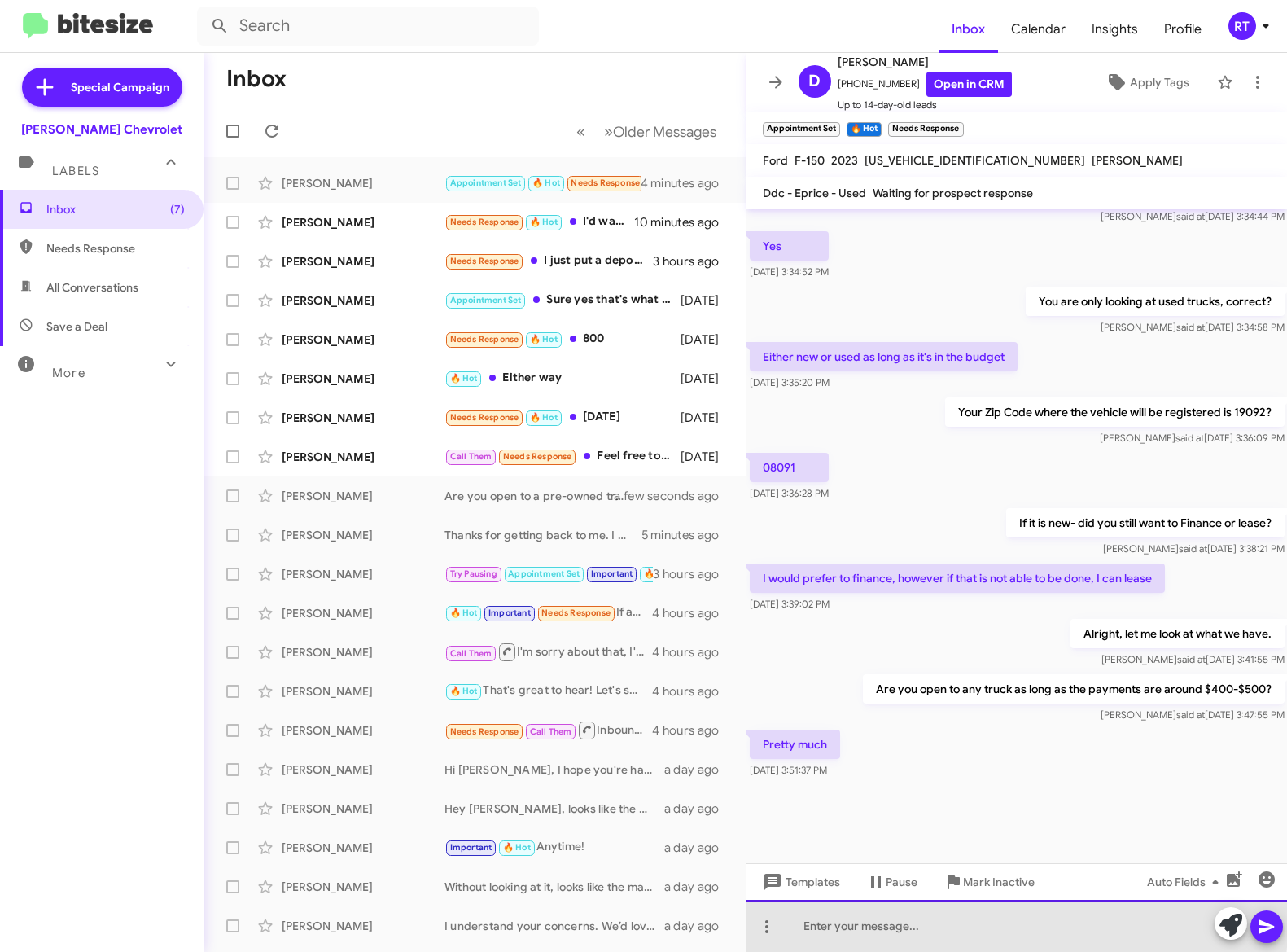
click at [818, 921] on div at bounding box center [1017, 925] width 542 height 52
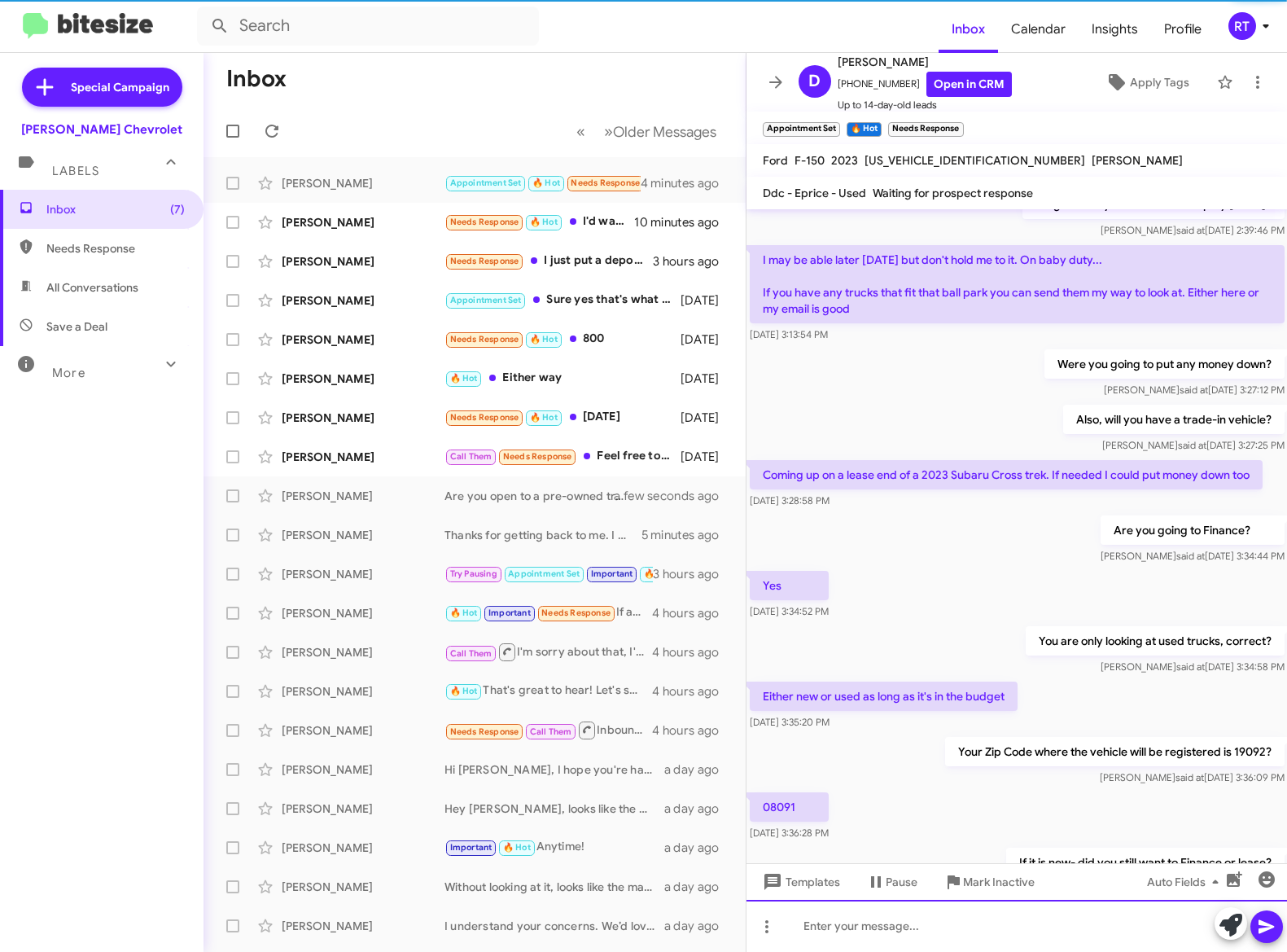
scroll to position [0, 0]
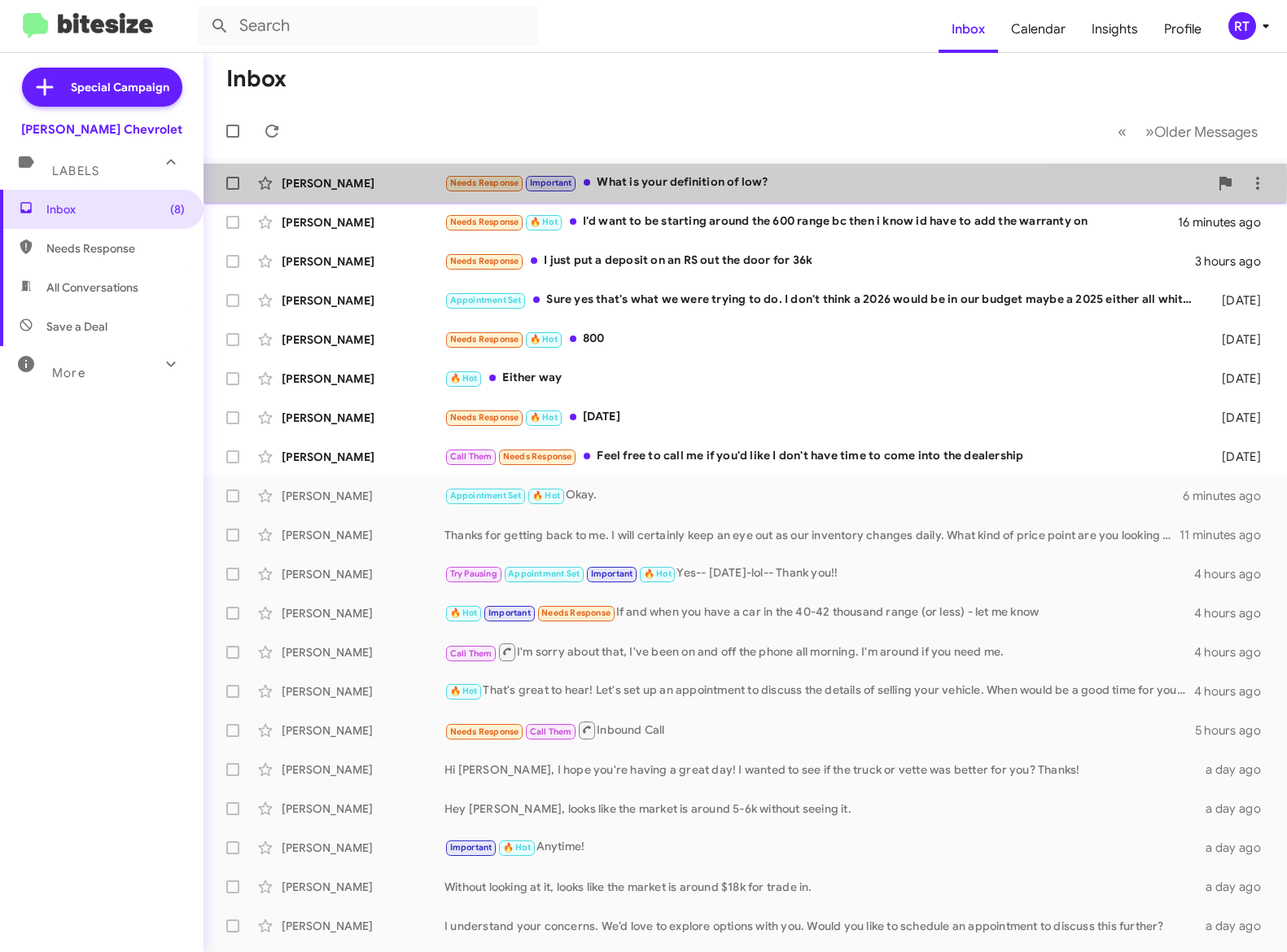
click at [650, 182] on div "Needs Response Important What is your definition of low?" at bounding box center [827, 182] width 765 height 19
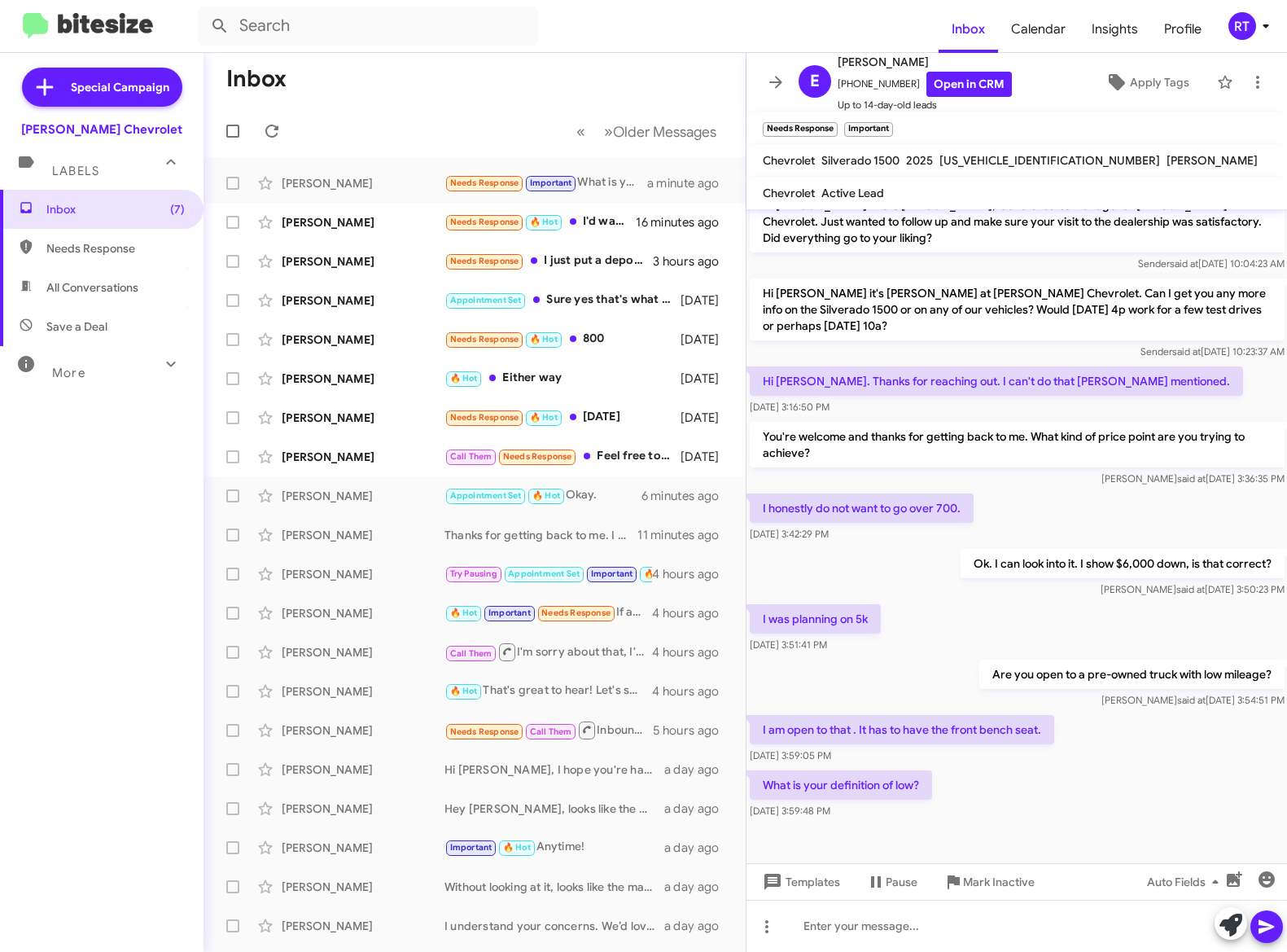
scroll to position [46, 0]
click at [761, 920] on icon at bounding box center [767, 927] width 20 height 20
click at [815, 919] on div at bounding box center [644, 476] width 1287 height 952
paste div
click at [1262, 925] on icon at bounding box center [1266, 927] width 16 height 14
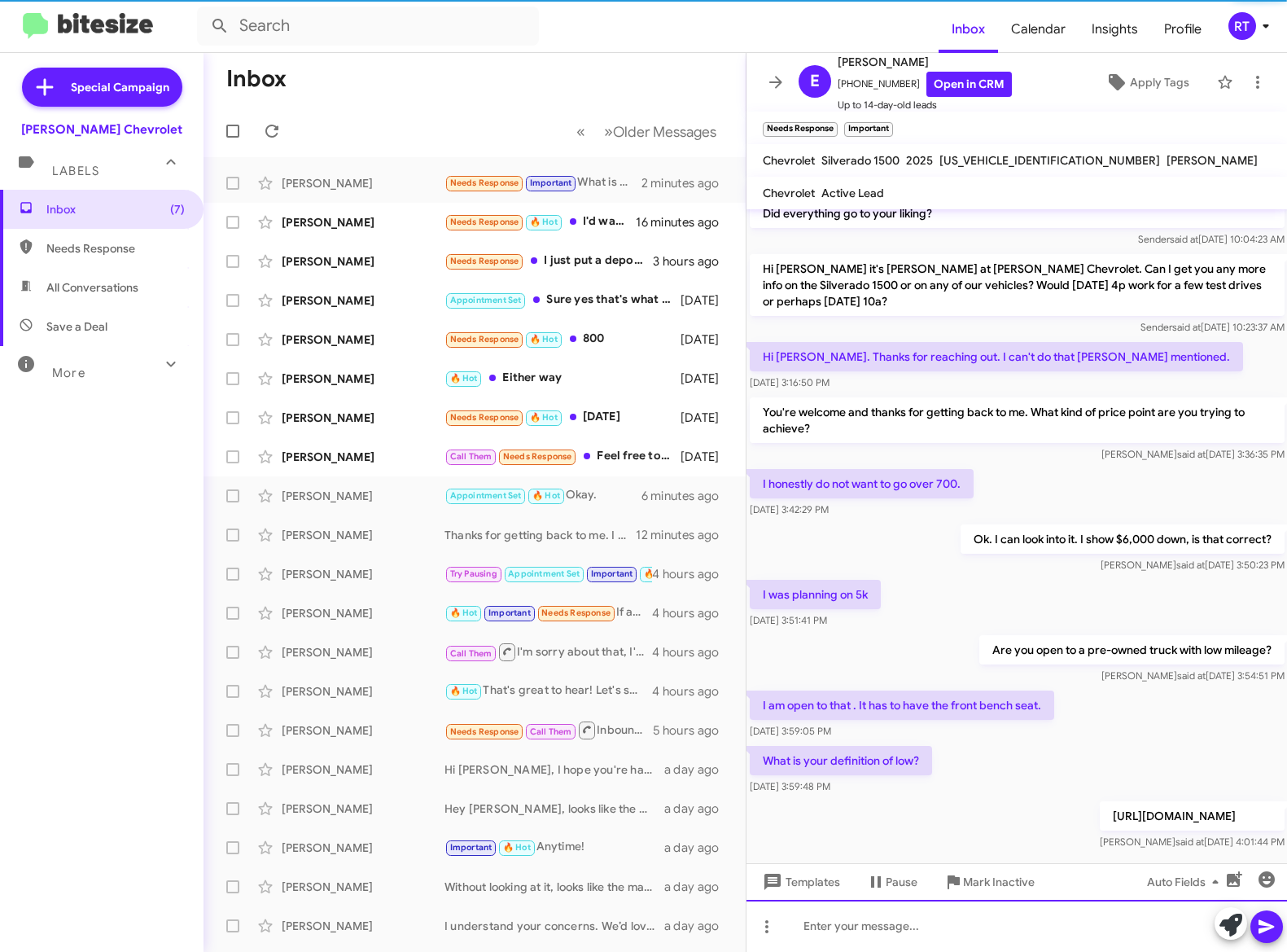
scroll to position [124, 0]
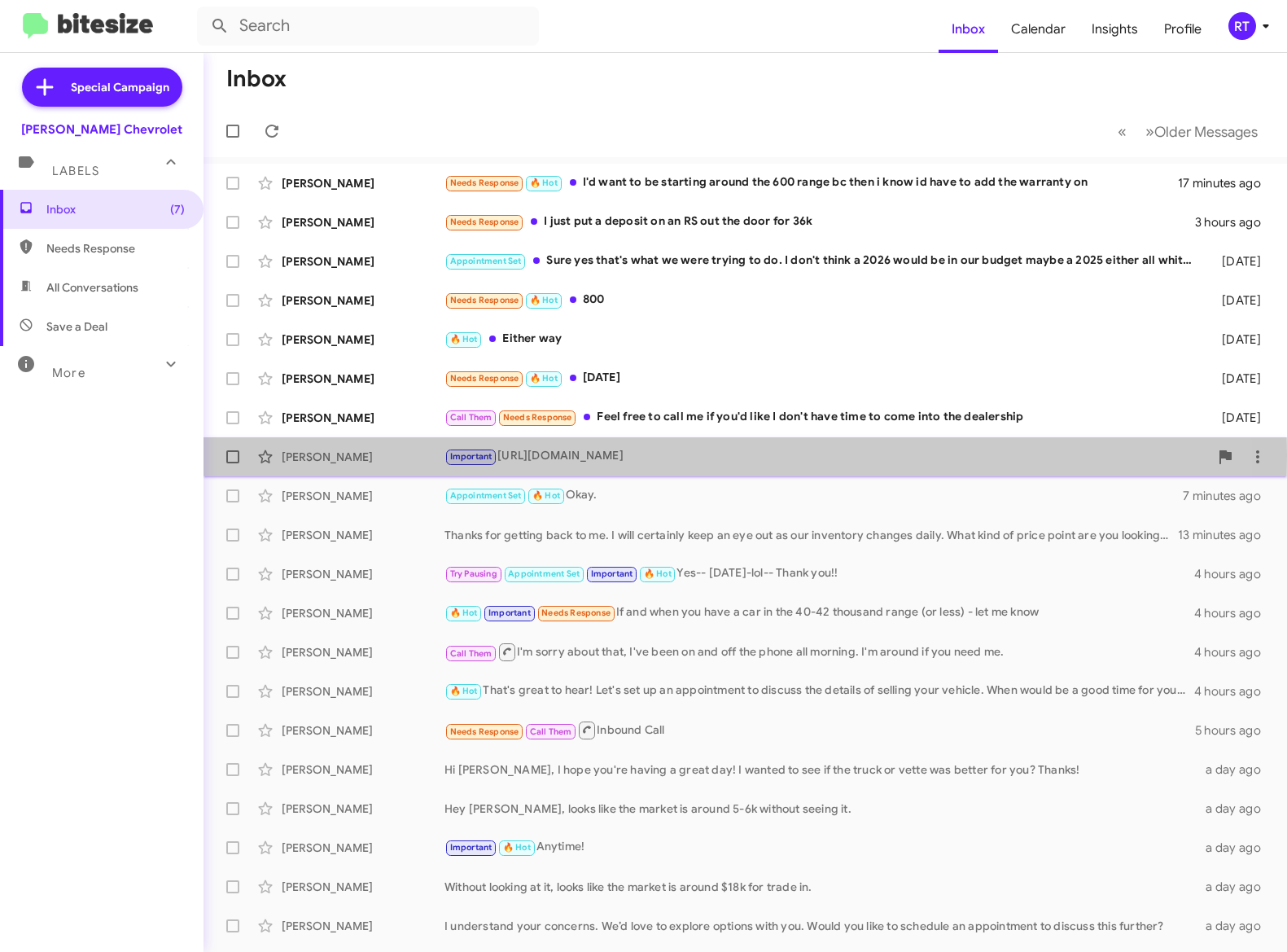
click at [339, 455] on div "[PERSON_NAME]" at bounding box center [363, 456] width 163 height 17
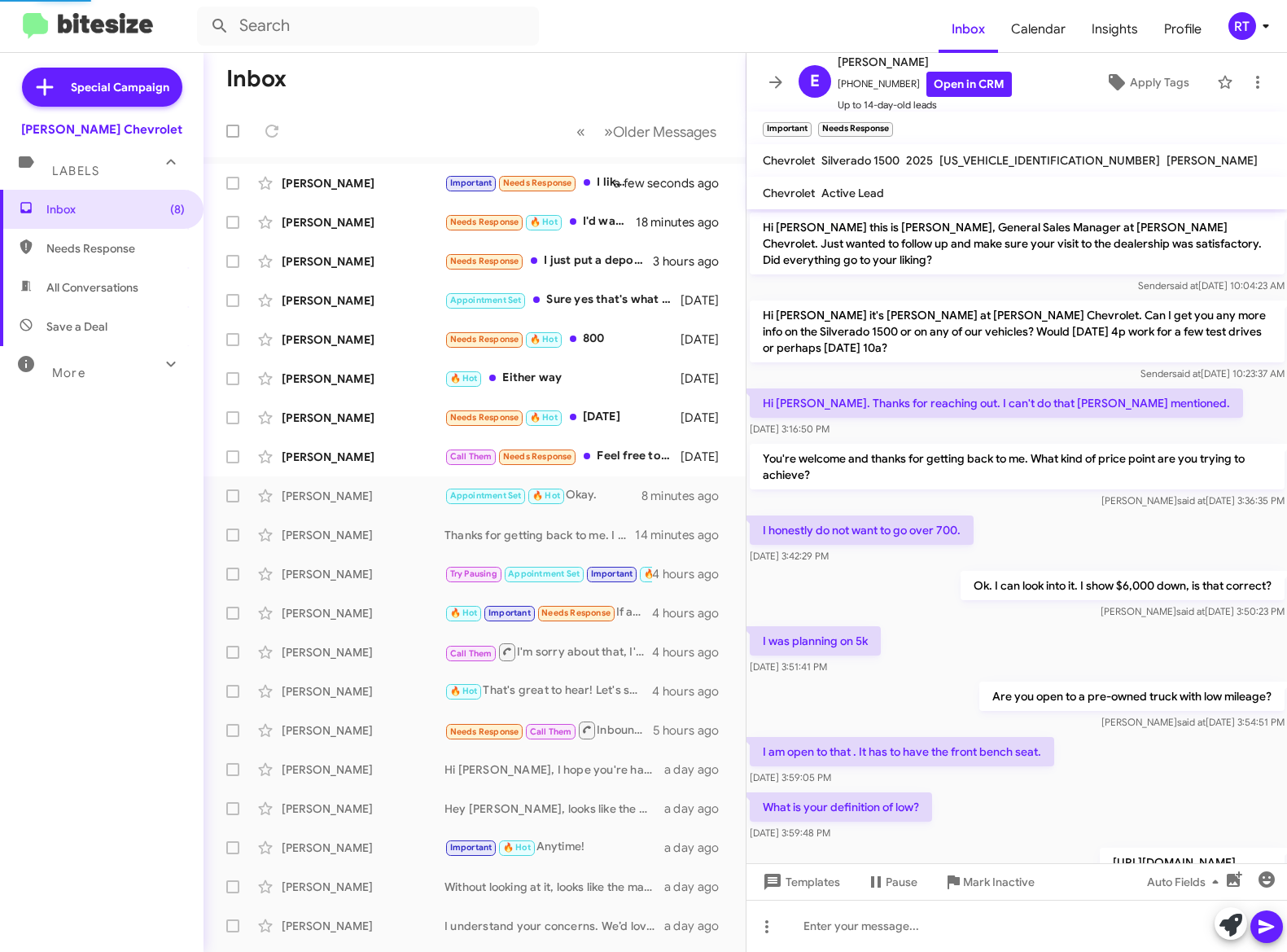
scroll to position [249, 0]
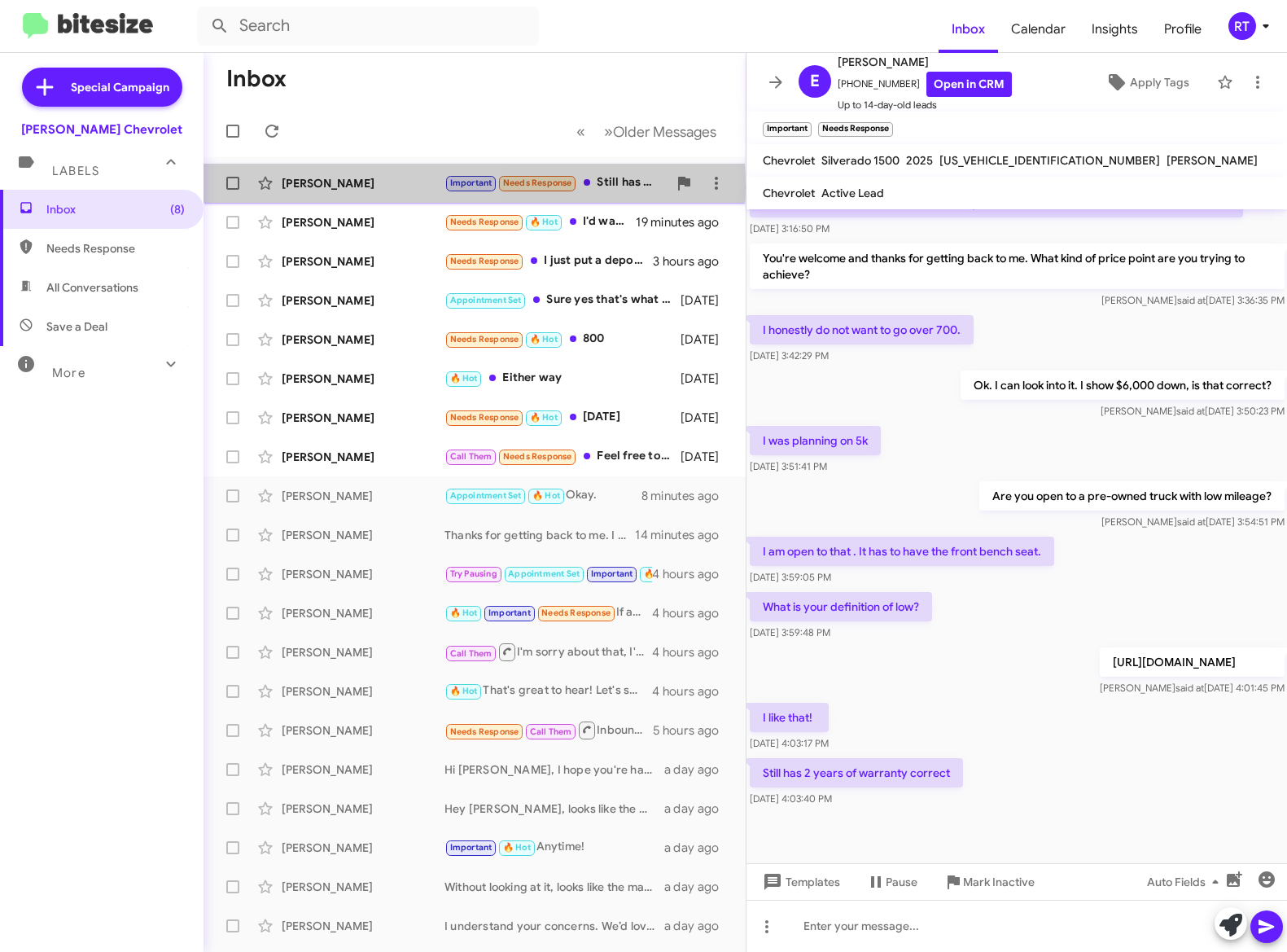
click at [313, 188] on div "[PERSON_NAME]" at bounding box center [363, 183] width 163 height 17
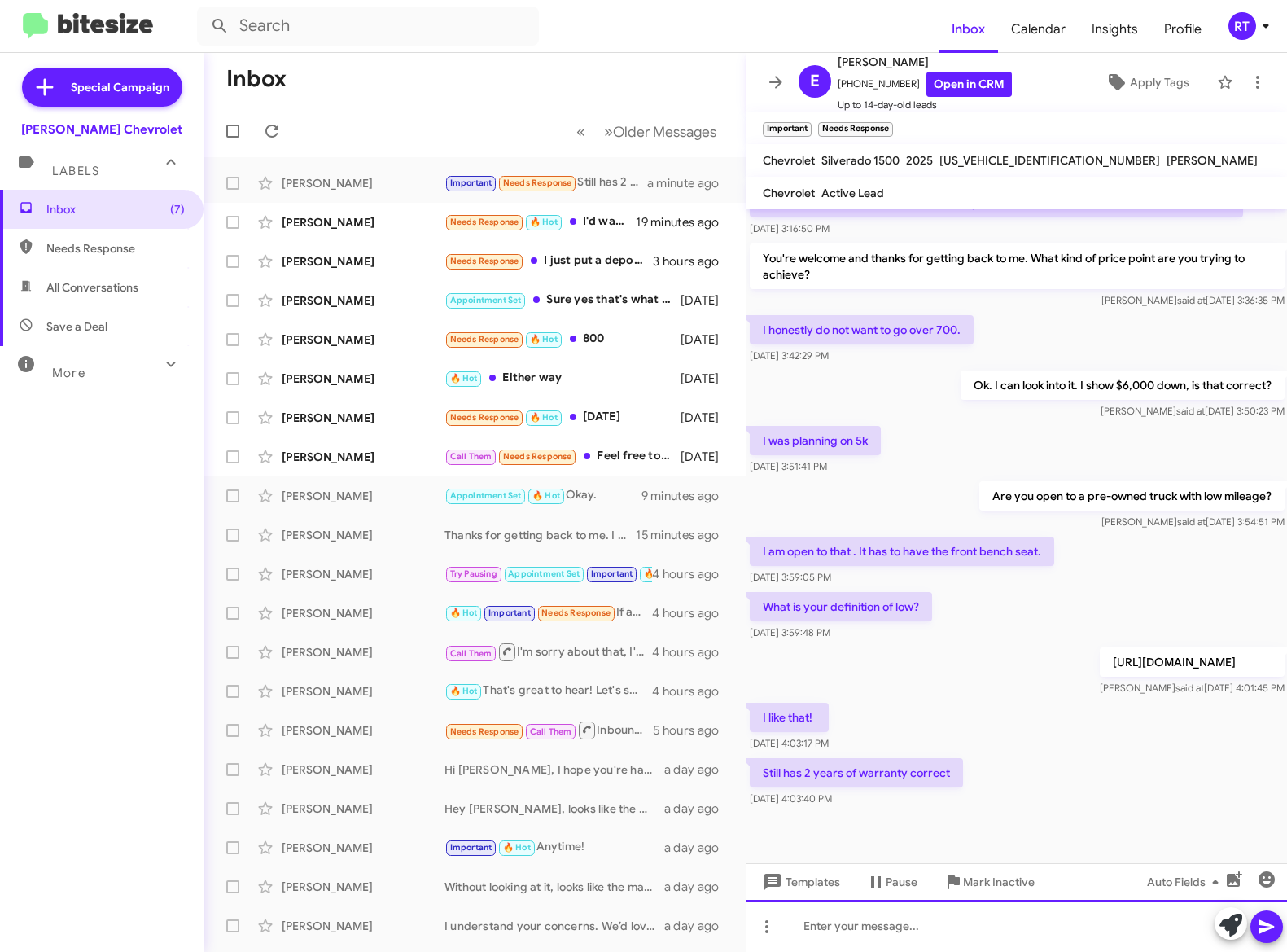
click at [818, 933] on div at bounding box center [1017, 925] width 542 height 52
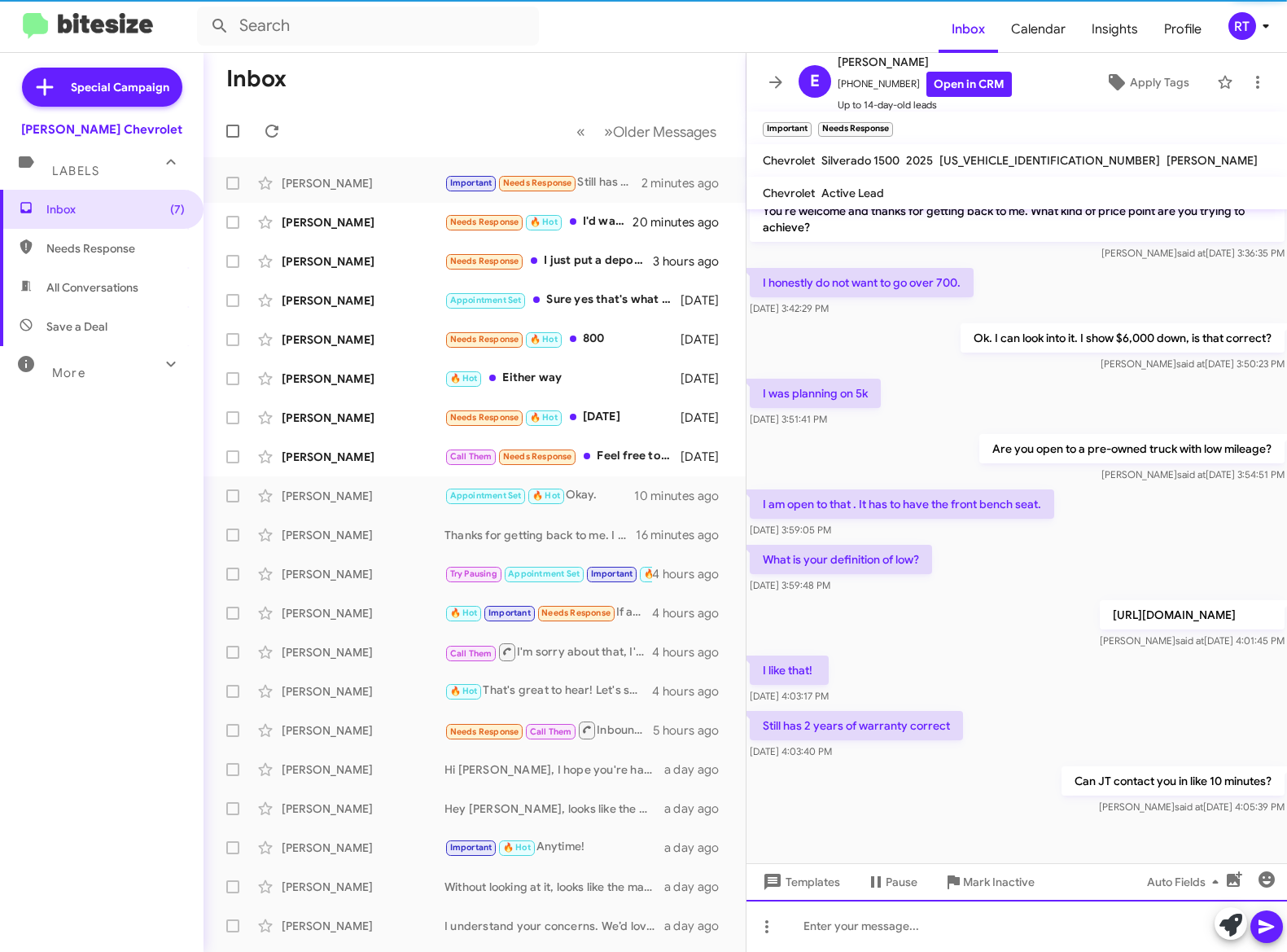
scroll to position [310, 0]
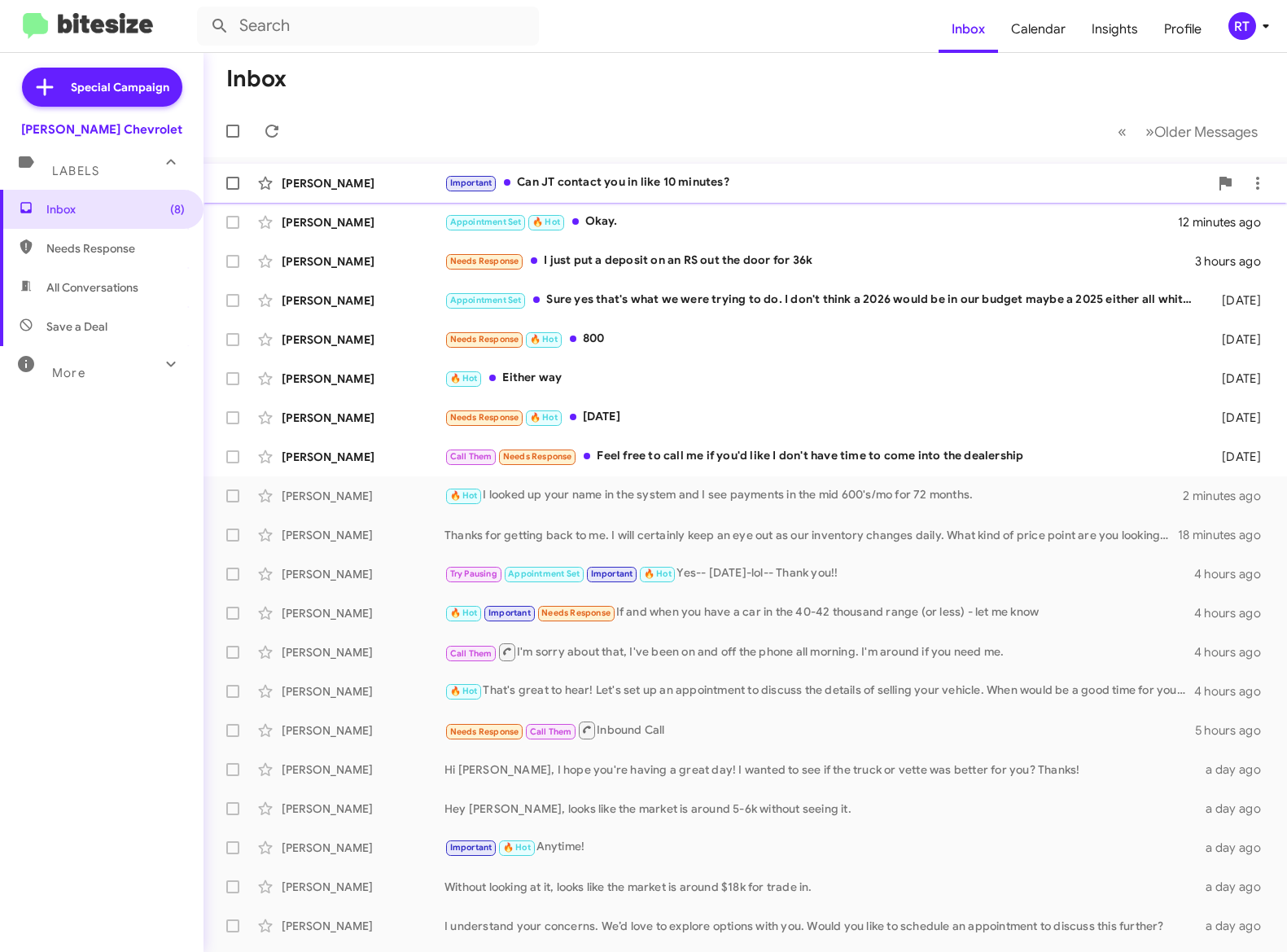
click at [652, 180] on div "Important Can JT contact you in like 10 minutes?" at bounding box center [827, 182] width 765 height 19
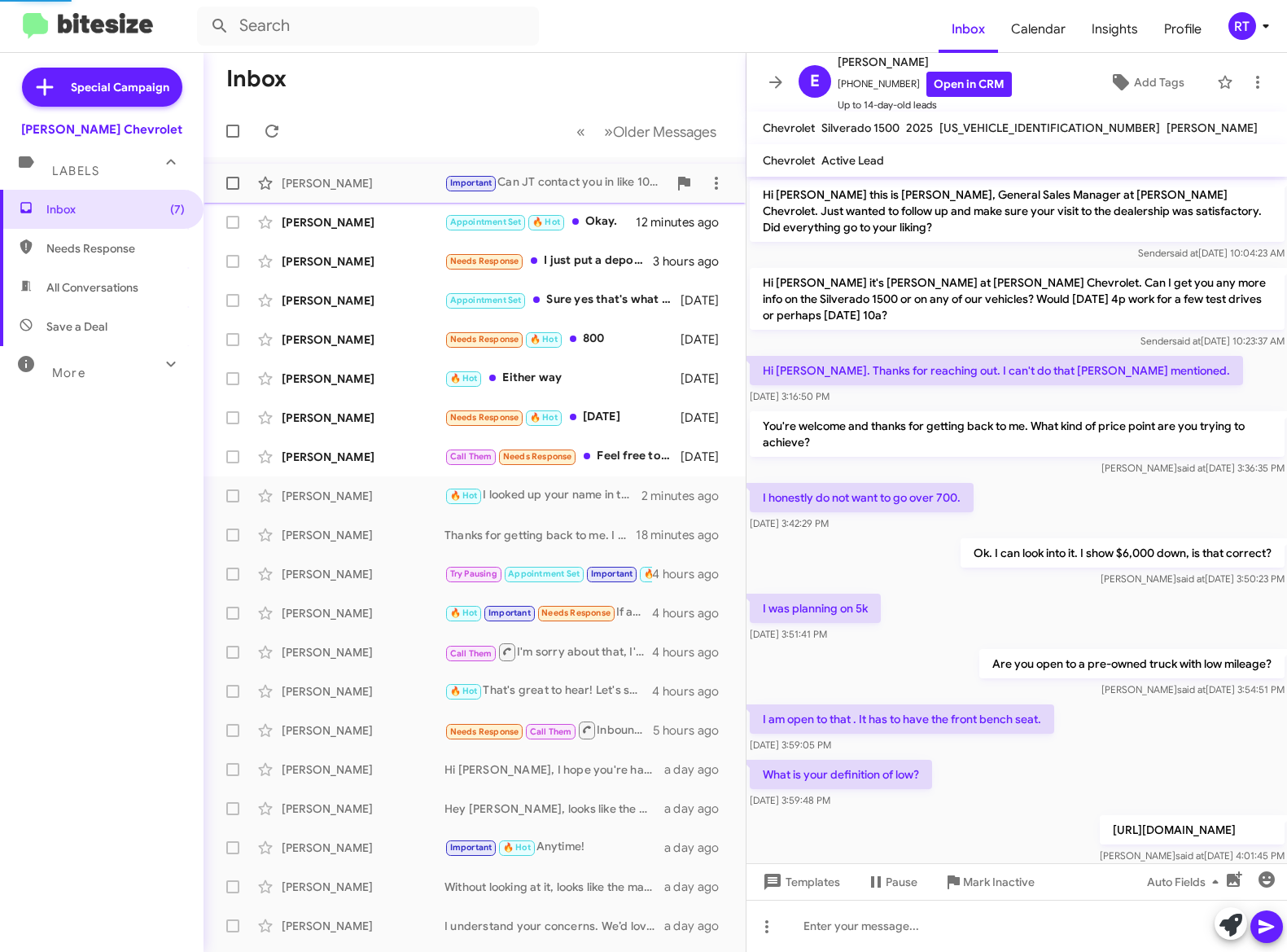
scroll to position [277, 0]
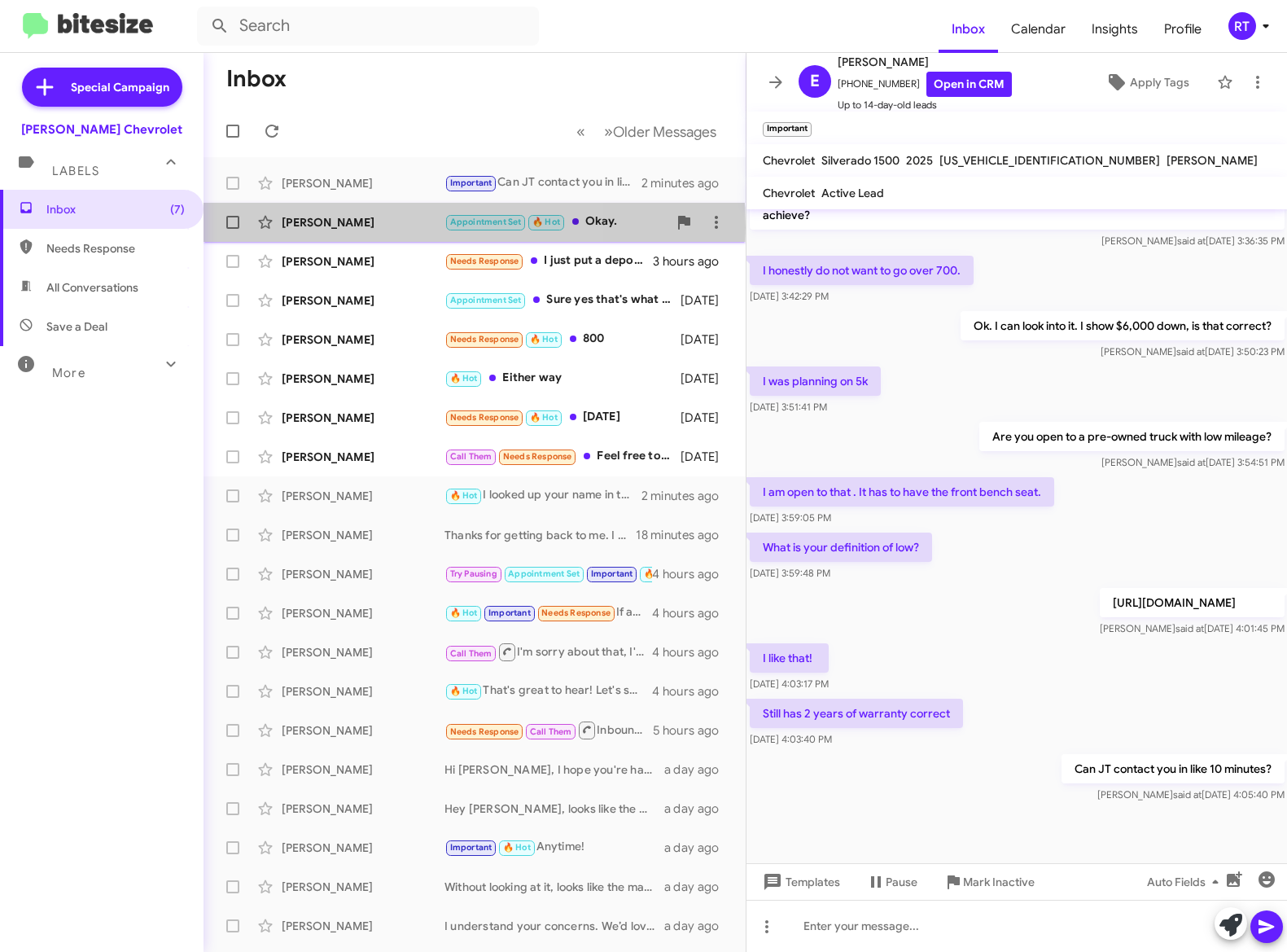
click at [363, 227] on div "[PERSON_NAME]" at bounding box center [363, 222] width 163 height 17
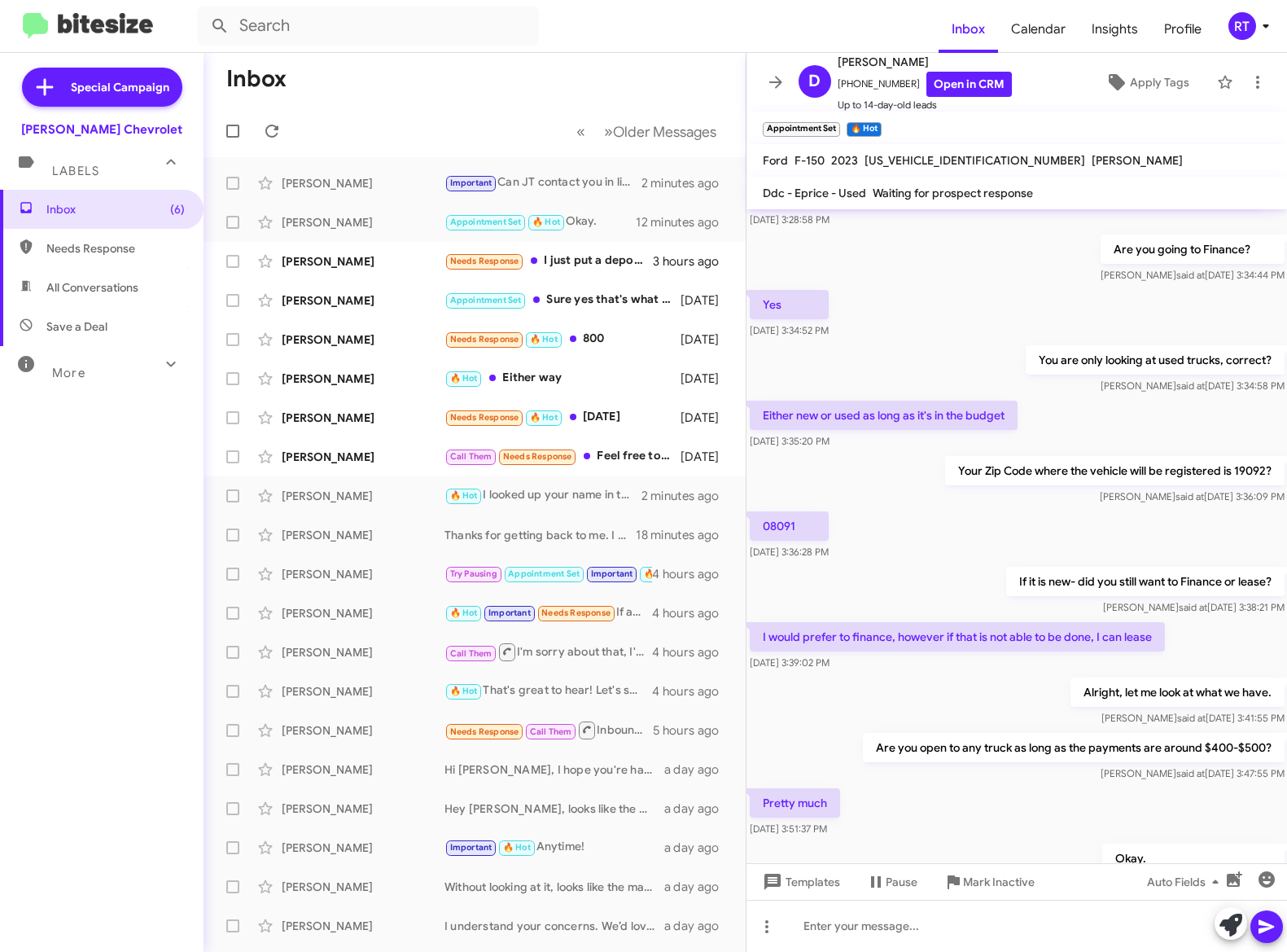
scroll to position [903, 0]
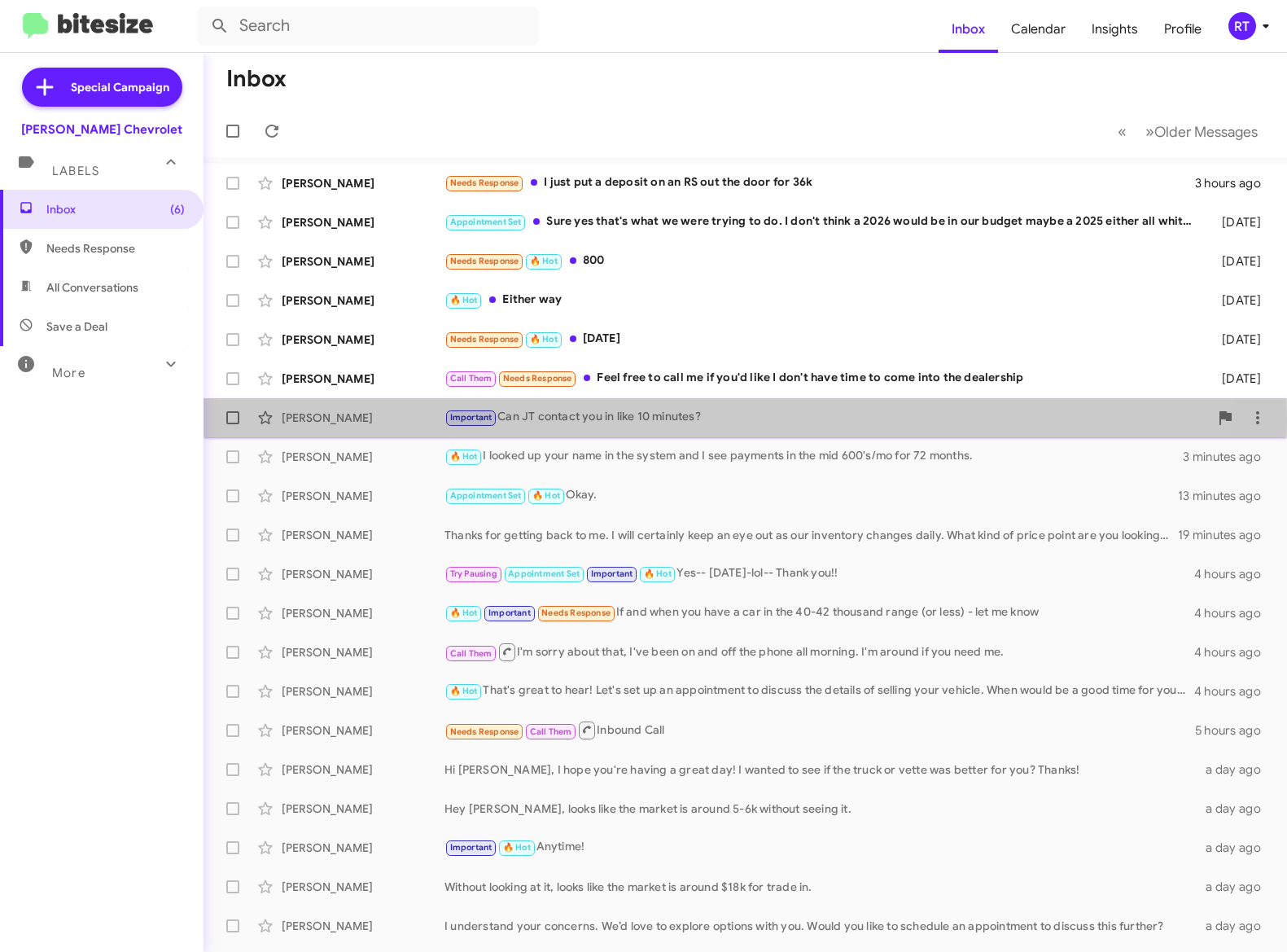
click at [330, 420] on div "[PERSON_NAME]" at bounding box center [363, 417] width 163 height 17
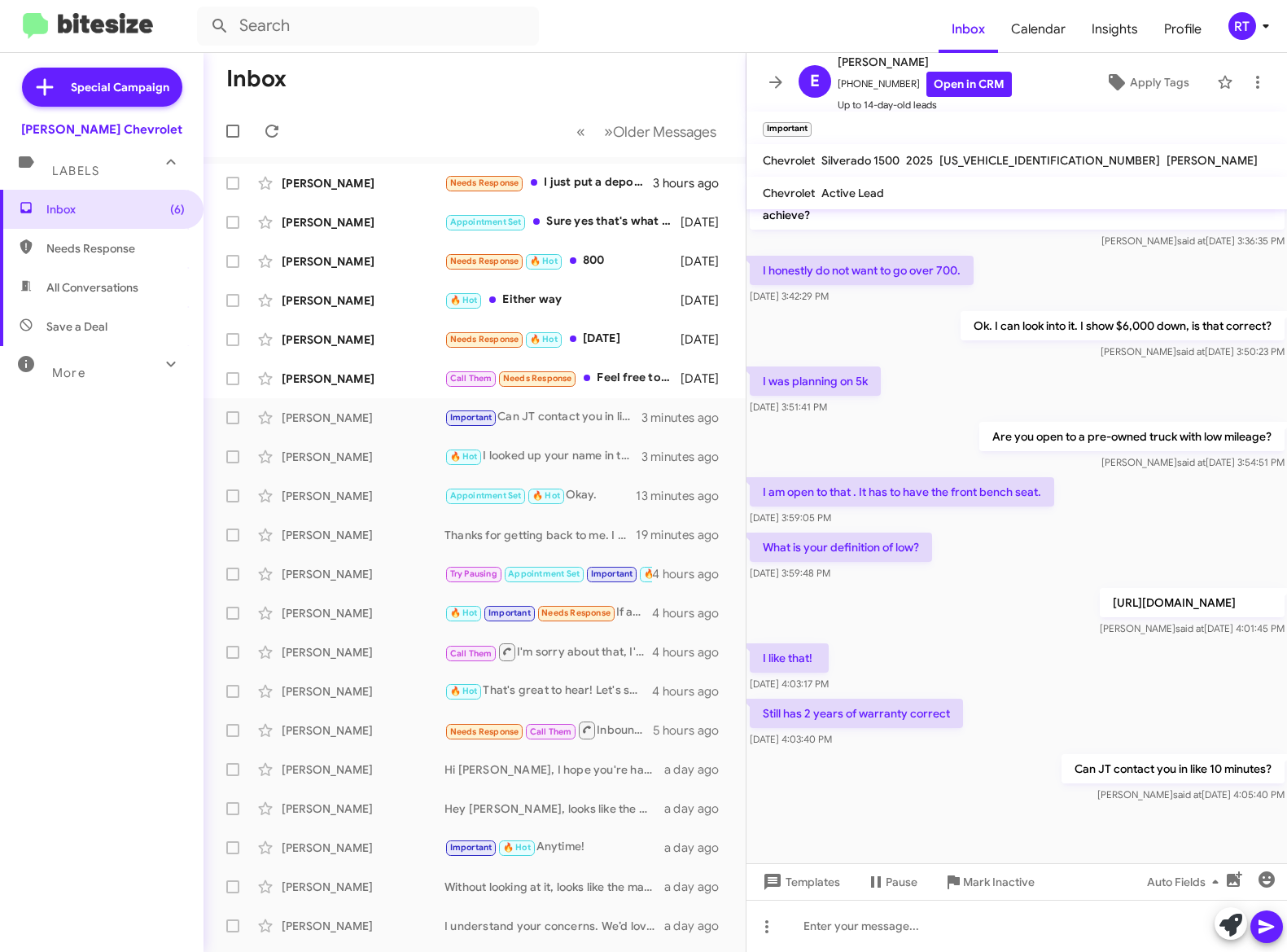
scroll to position [310, 0]
click at [1099, 588] on p "[URL][DOMAIN_NAME]" at bounding box center [1191, 602] width 185 height 29
